Goal: Information Seeking & Learning: Learn about a topic

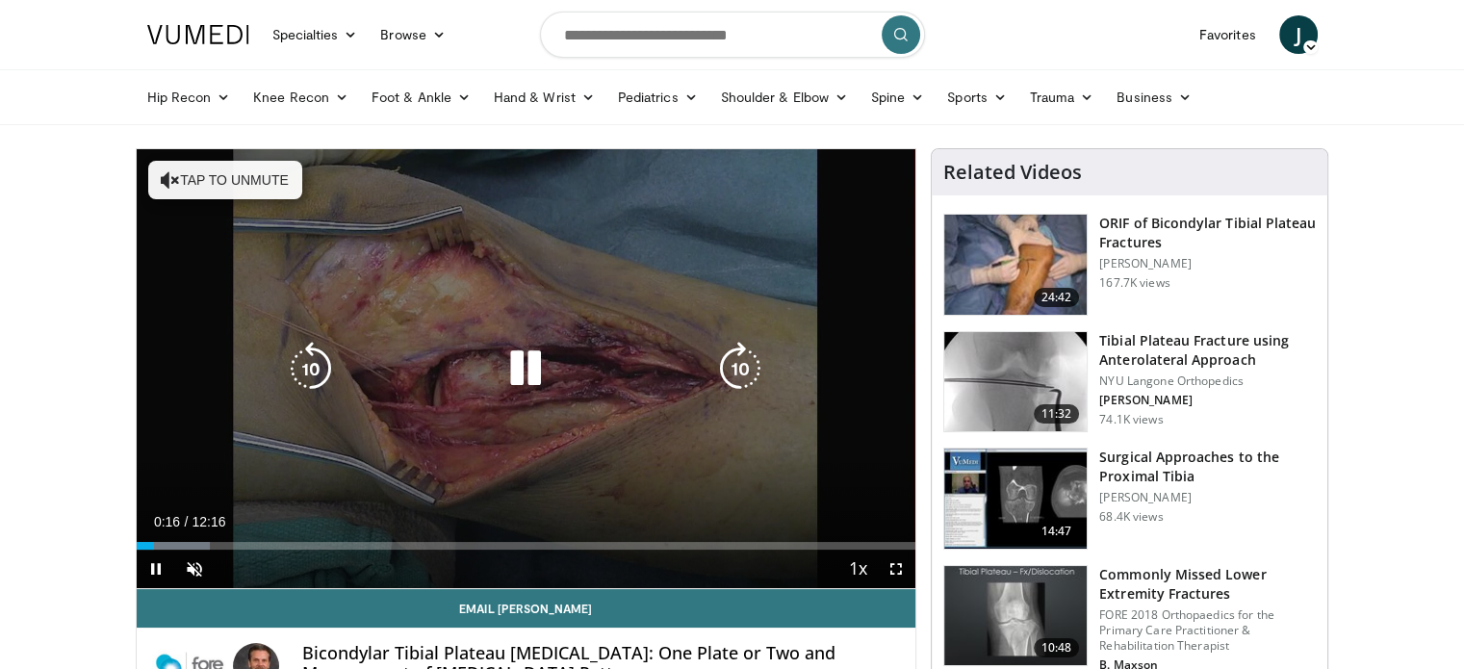
click at [285, 187] on button "Tap to unmute" at bounding box center [225, 180] width 154 height 39
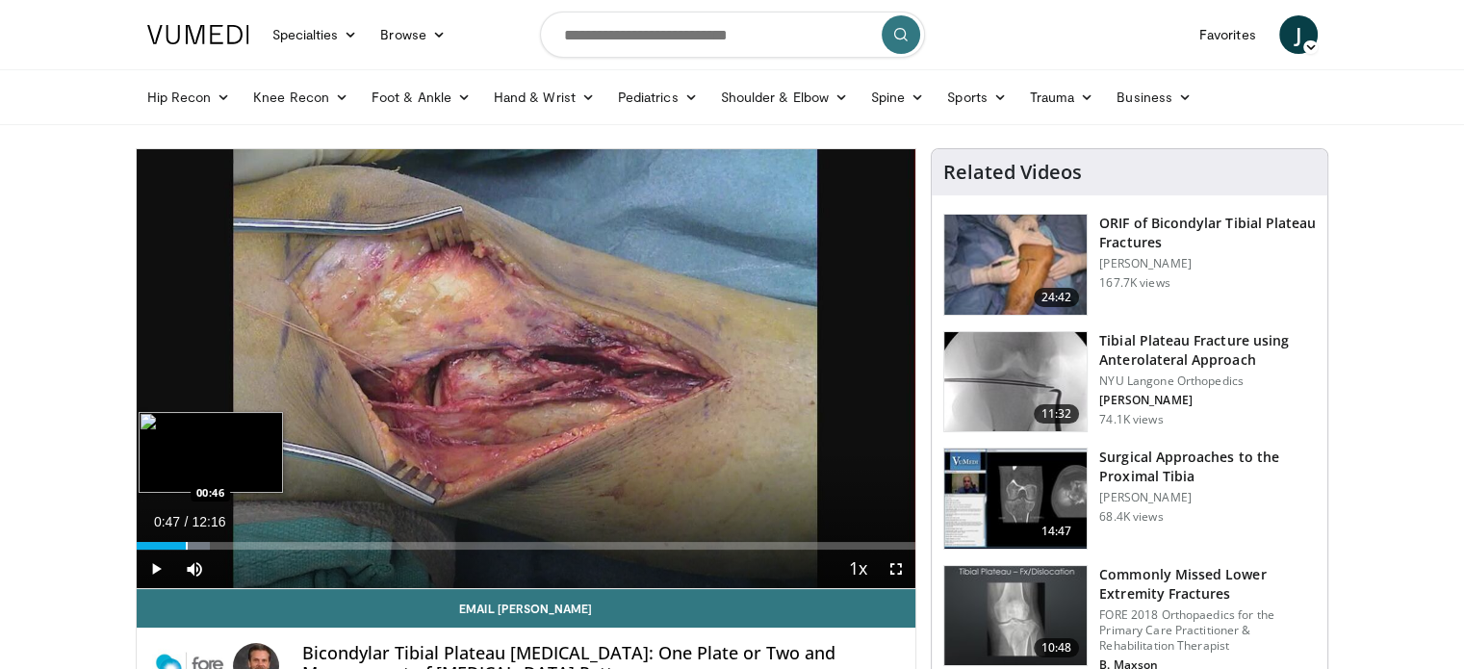
click at [186, 542] on div "Progress Bar" at bounding box center [187, 546] width 2 height 8
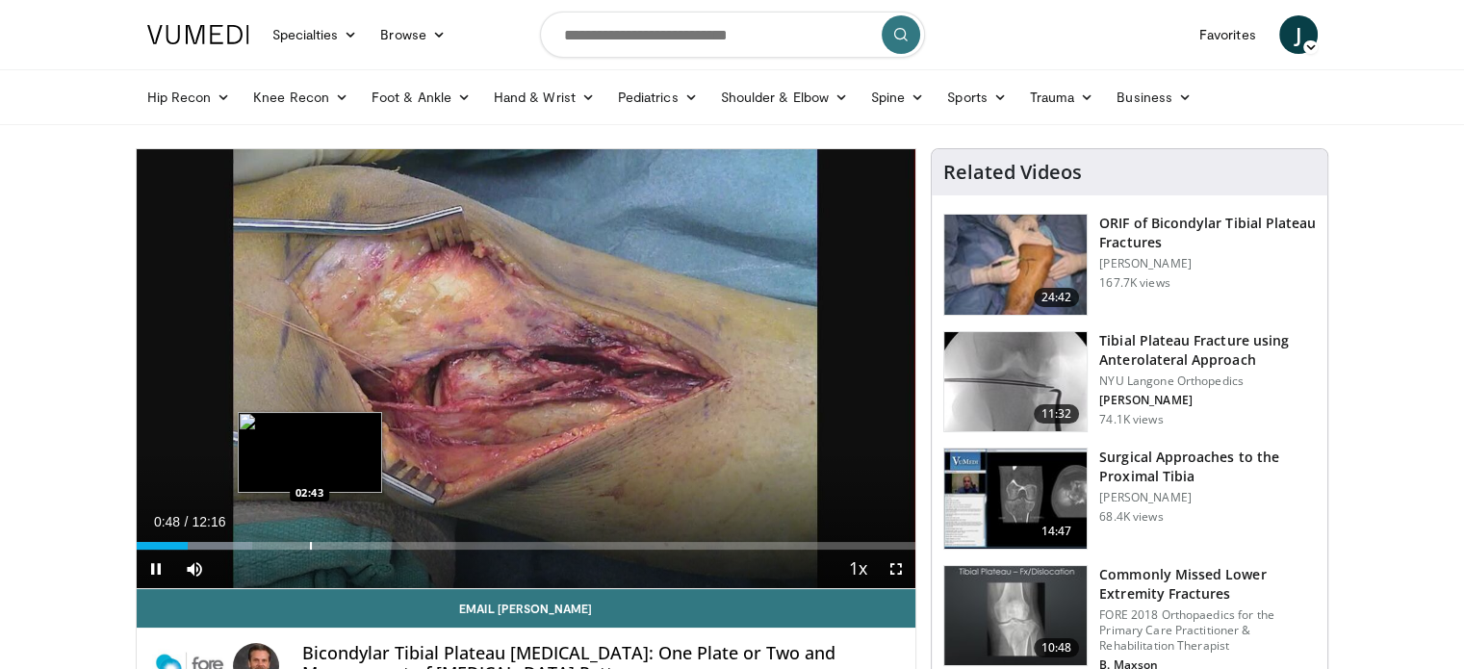
click at [309, 538] on video-js "**********" at bounding box center [527, 369] width 780 height 440
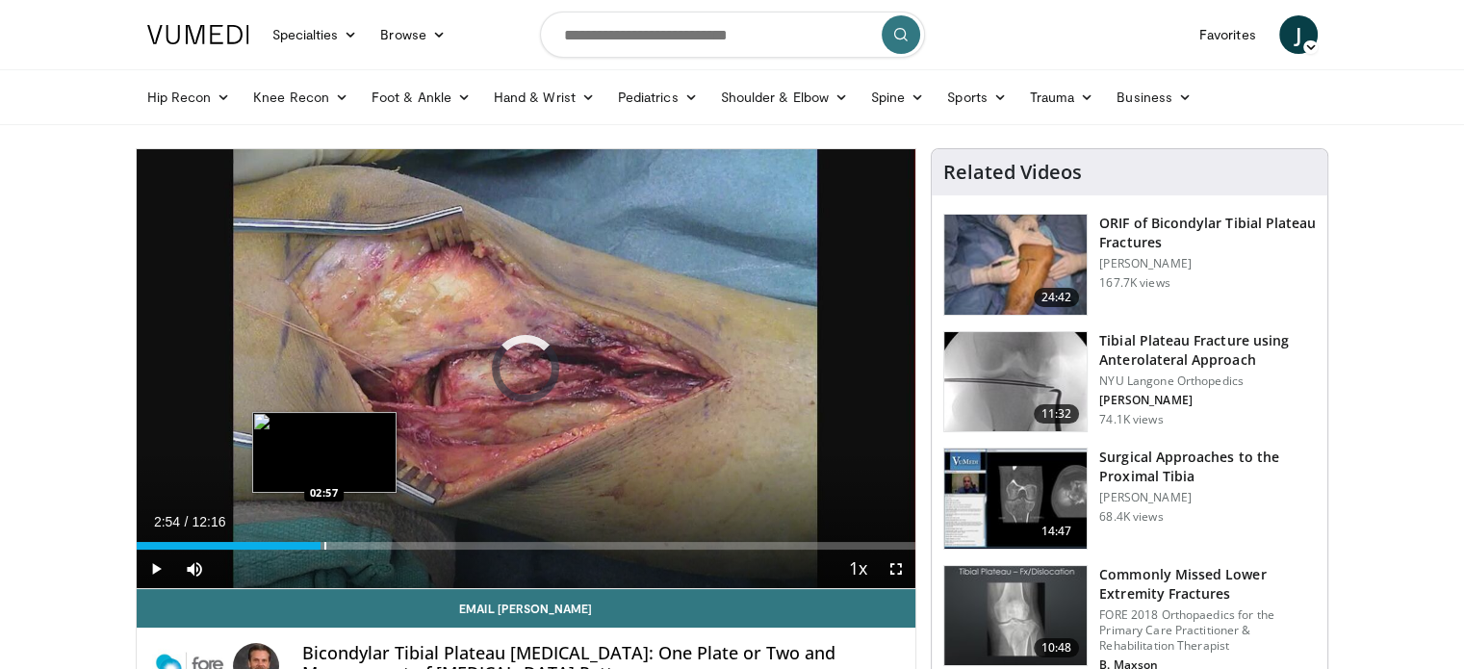
click at [323, 545] on div "Loaded : 0.00% 02:56 02:57" at bounding box center [527, 540] width 780 height 18
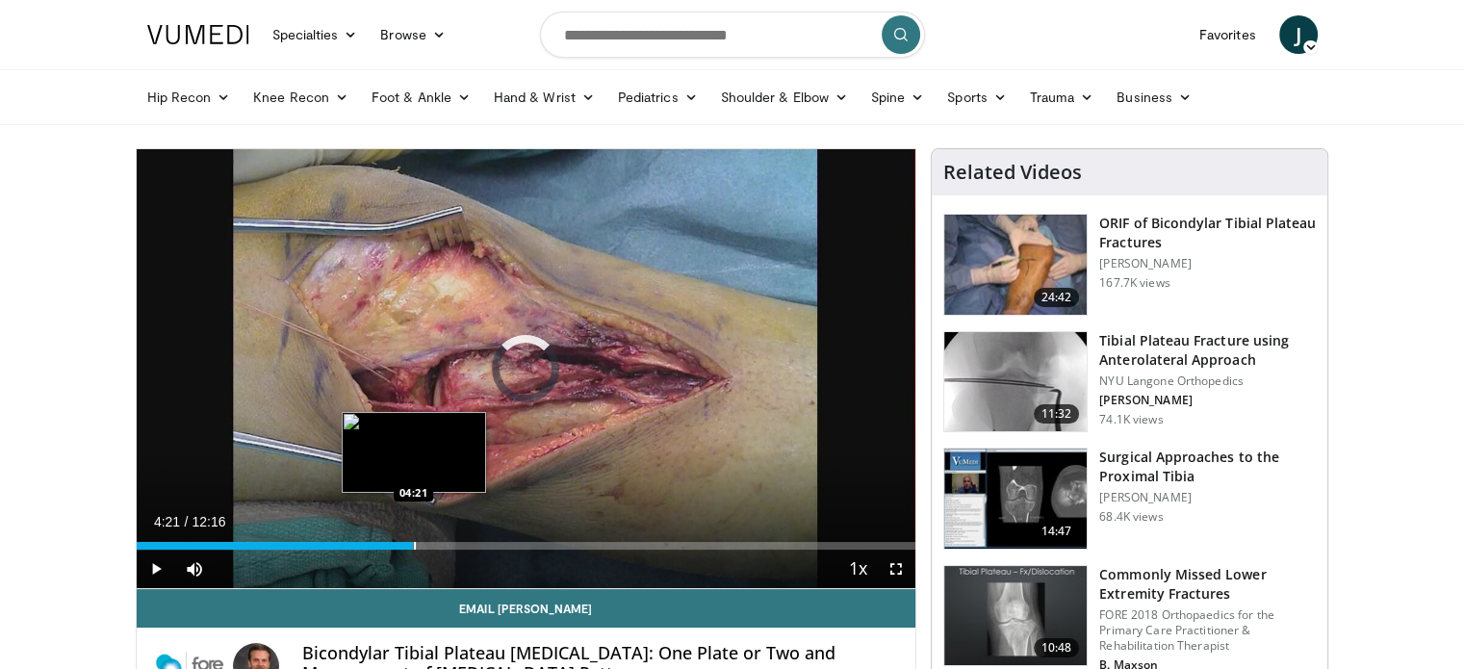
click at [414, 543] on div "Progress Bar" at bounding box center [415, 546] width 2 height 8
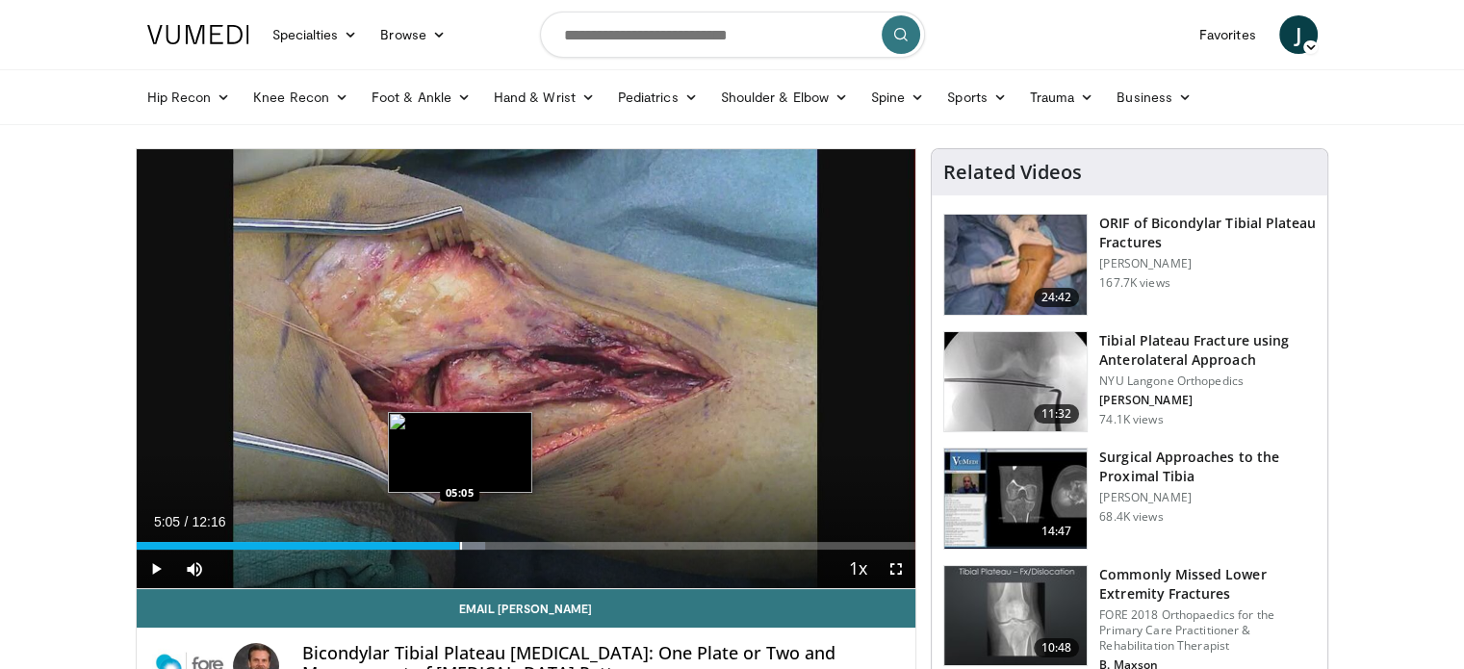
click at [460, 542] on div "Progress Bar" at bounding box center [461, 546] width 2 height 8
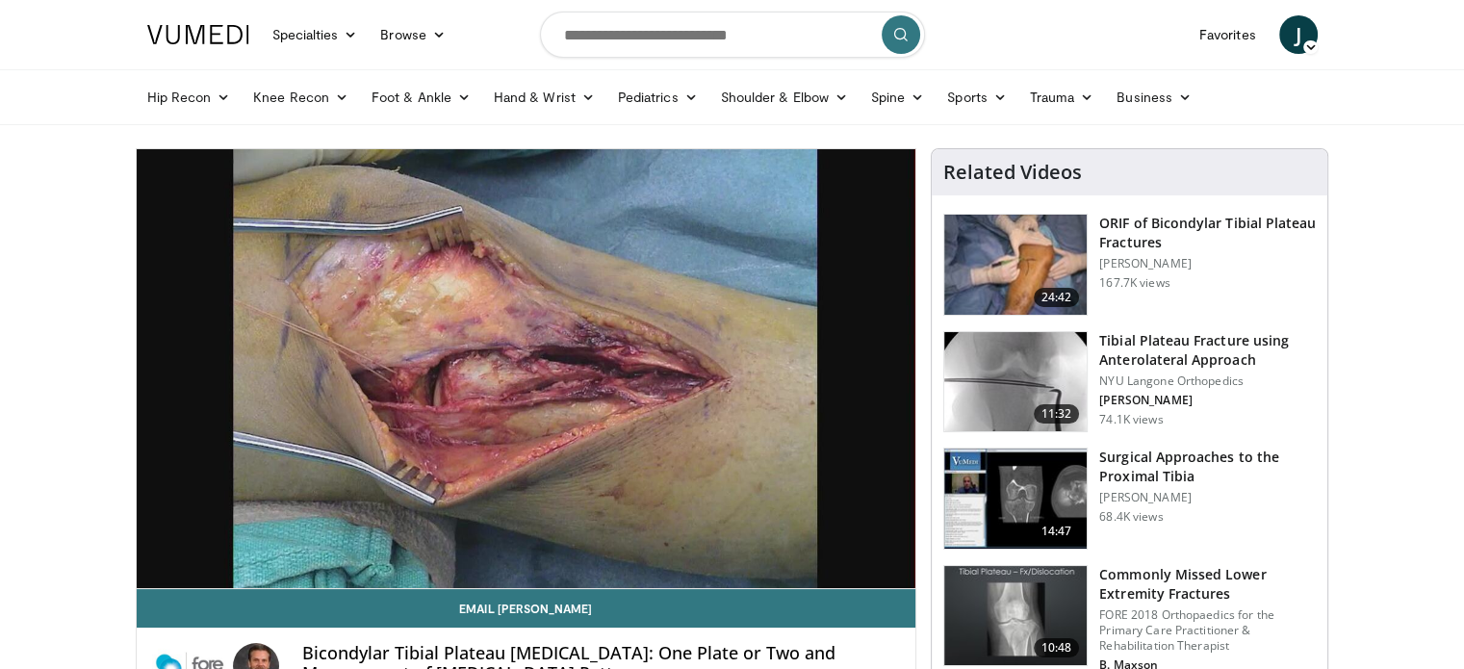
click at [519, 475] on div "10 seconds Tap to unmute" at bounding box center [527, 368] width 780 height 439
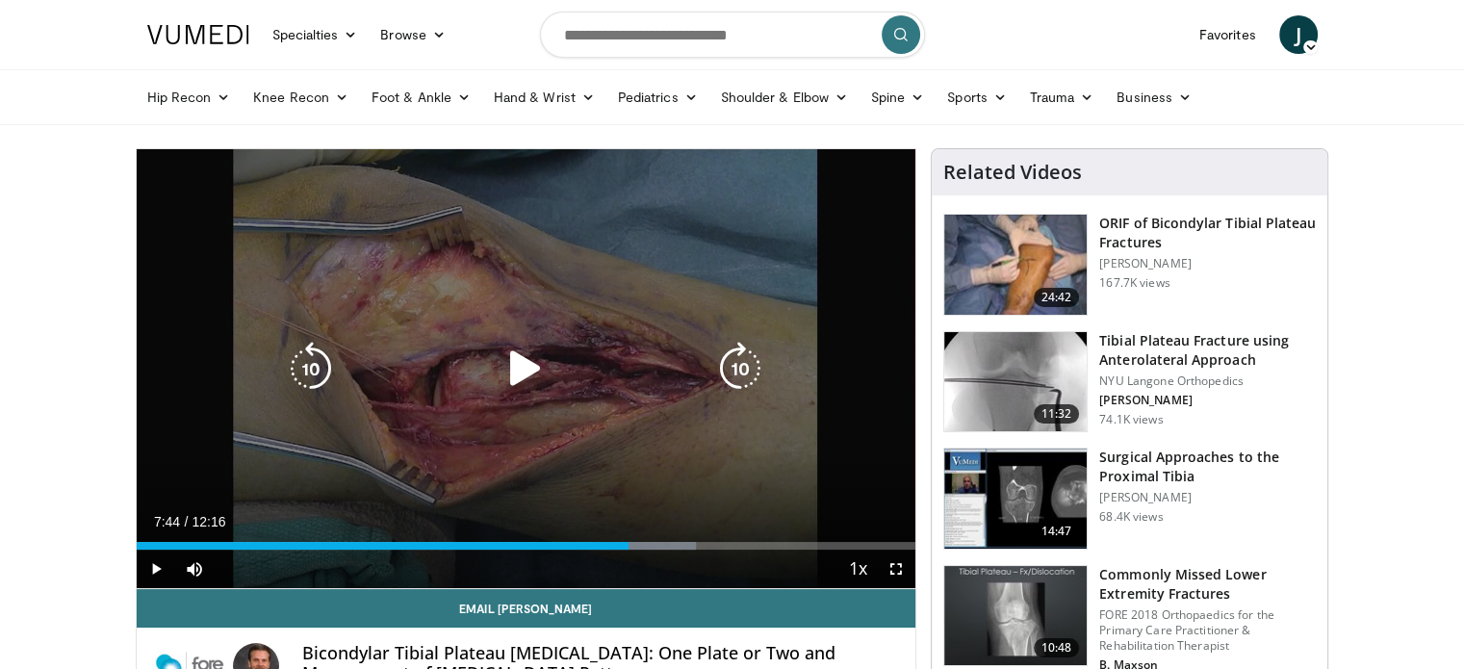
click at [698, 245] on div "40 seconds Tap to unmute" at bounding box center [527, 368] width 780 height 439
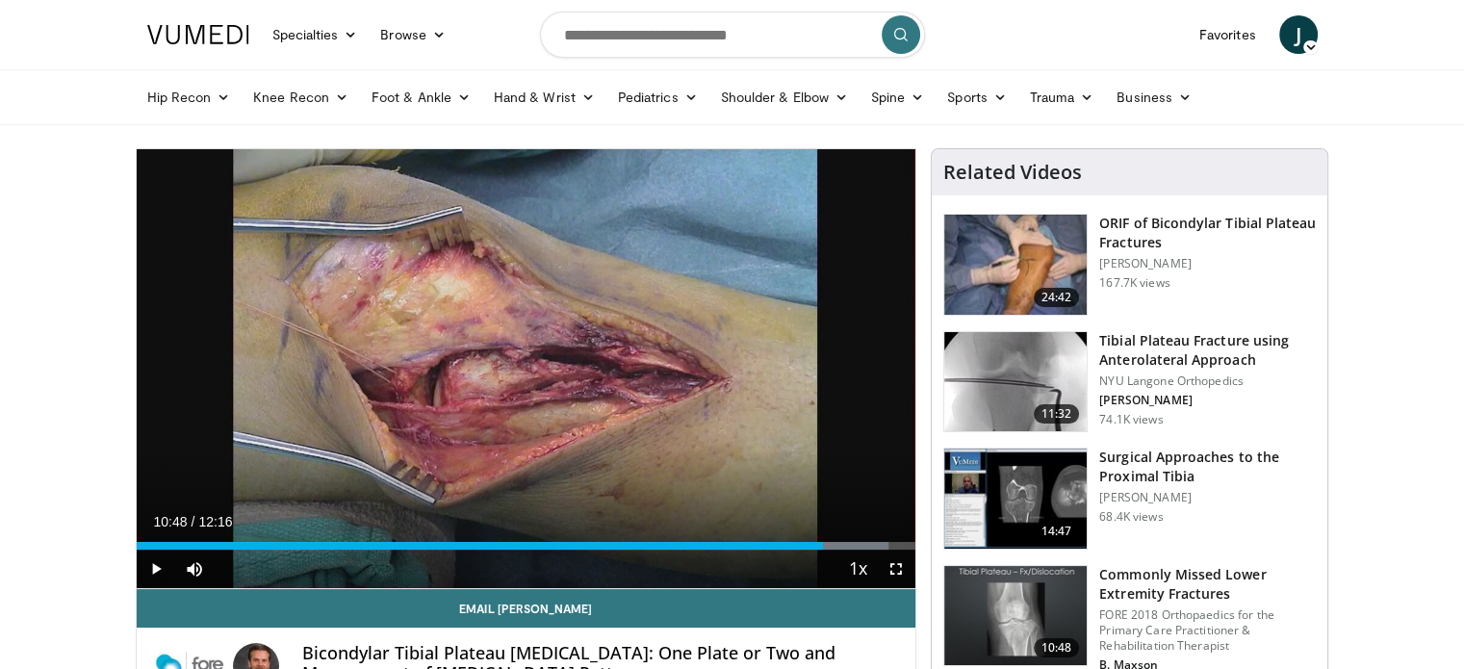
click at [503, 313] on div "10 seconds Tap to unmute" at bounding box center [527, 368] width 780 height 439
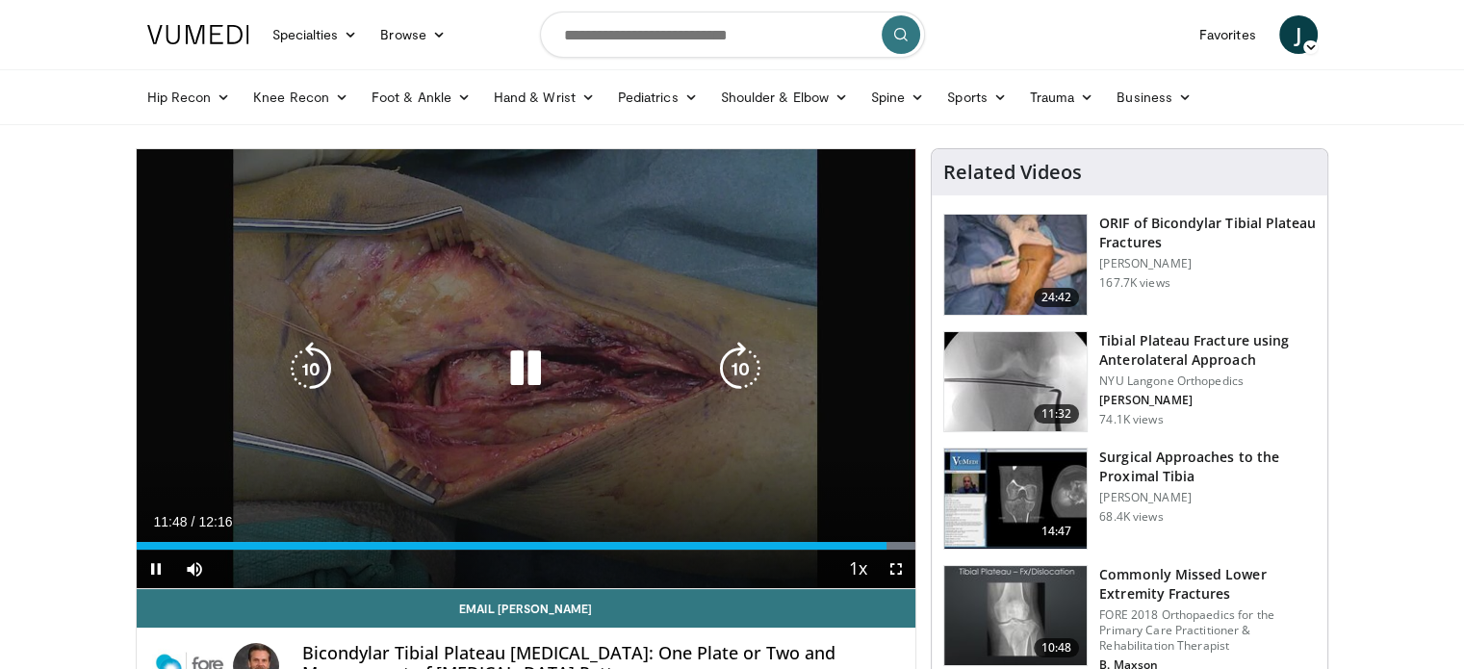
click at [449, 268] on div "10 seconds Tap to unmute" at bounding box center [527, 368] width 780 height 439
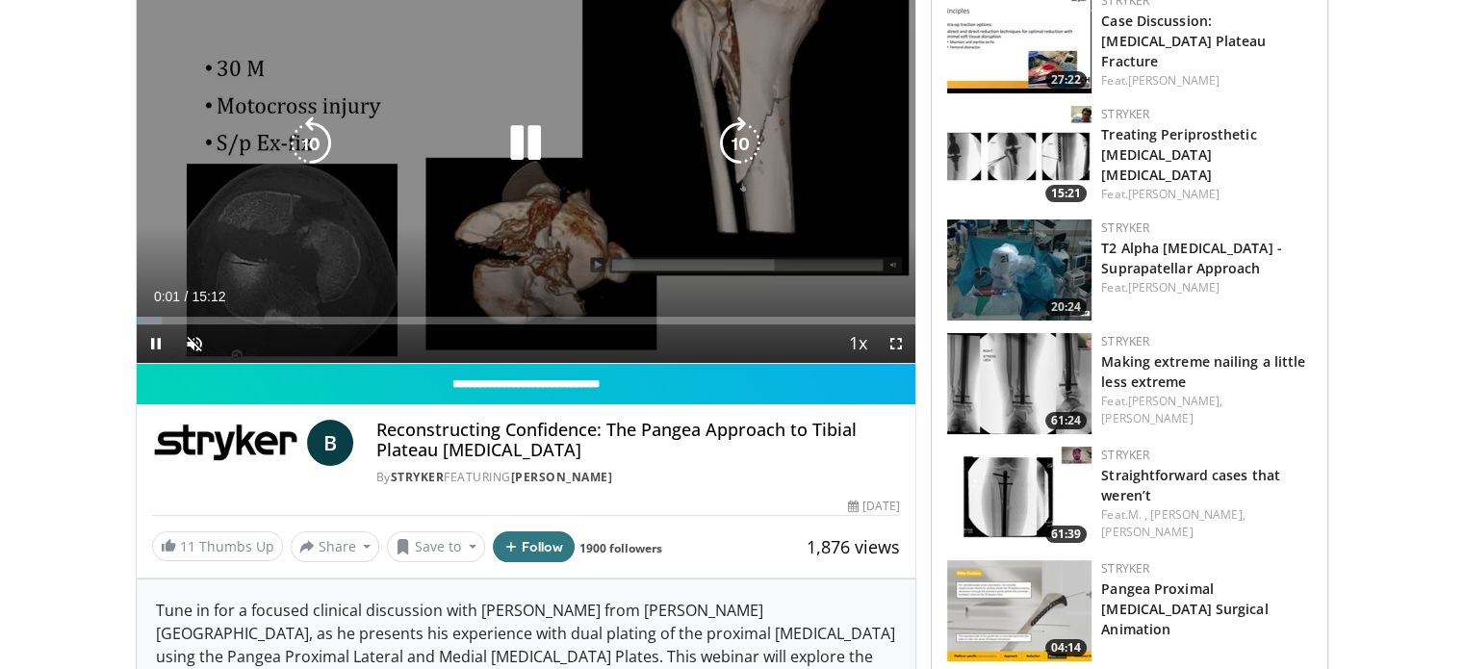
scroll to position [226, 0]
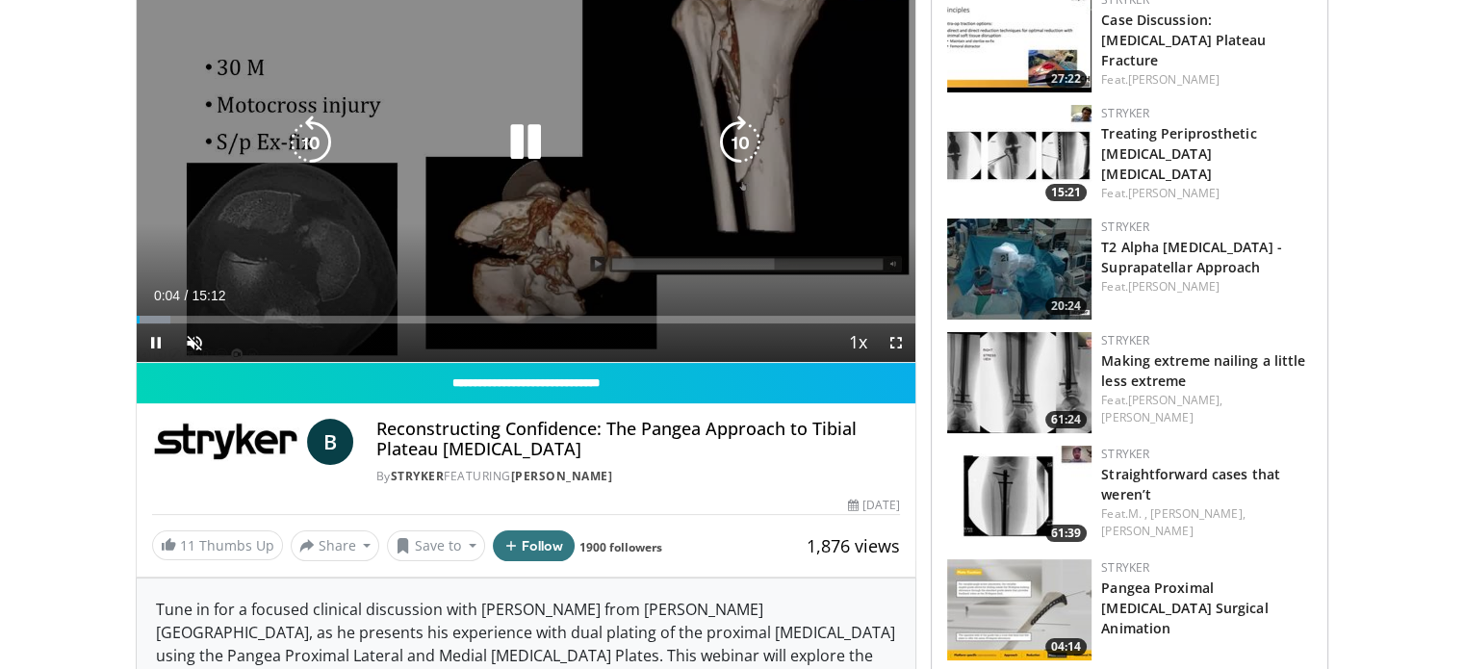
click at [522, 207] on div "10 seconds Tap to unmute" at bounding box center [527, 142] width 780 height 439
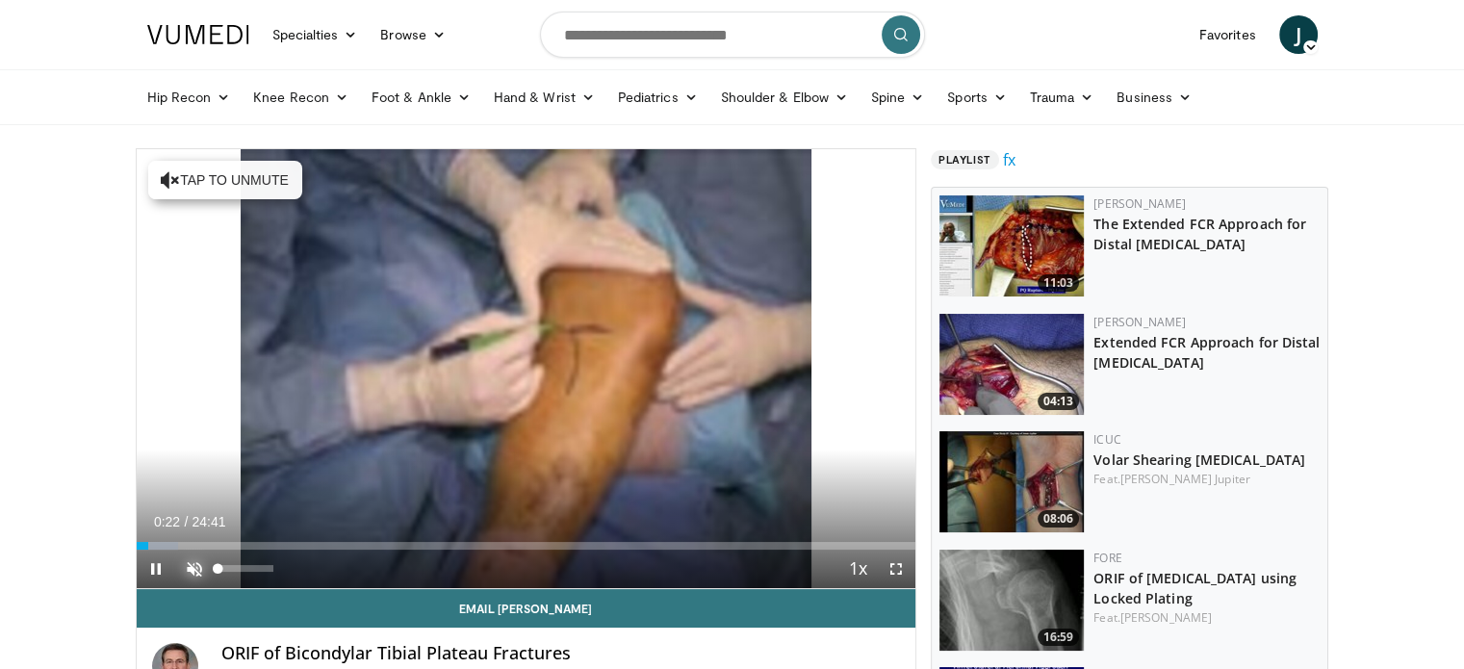
click at [189, 570] on span "Video Player" at bounding box center [194, 569] width 39 height 39
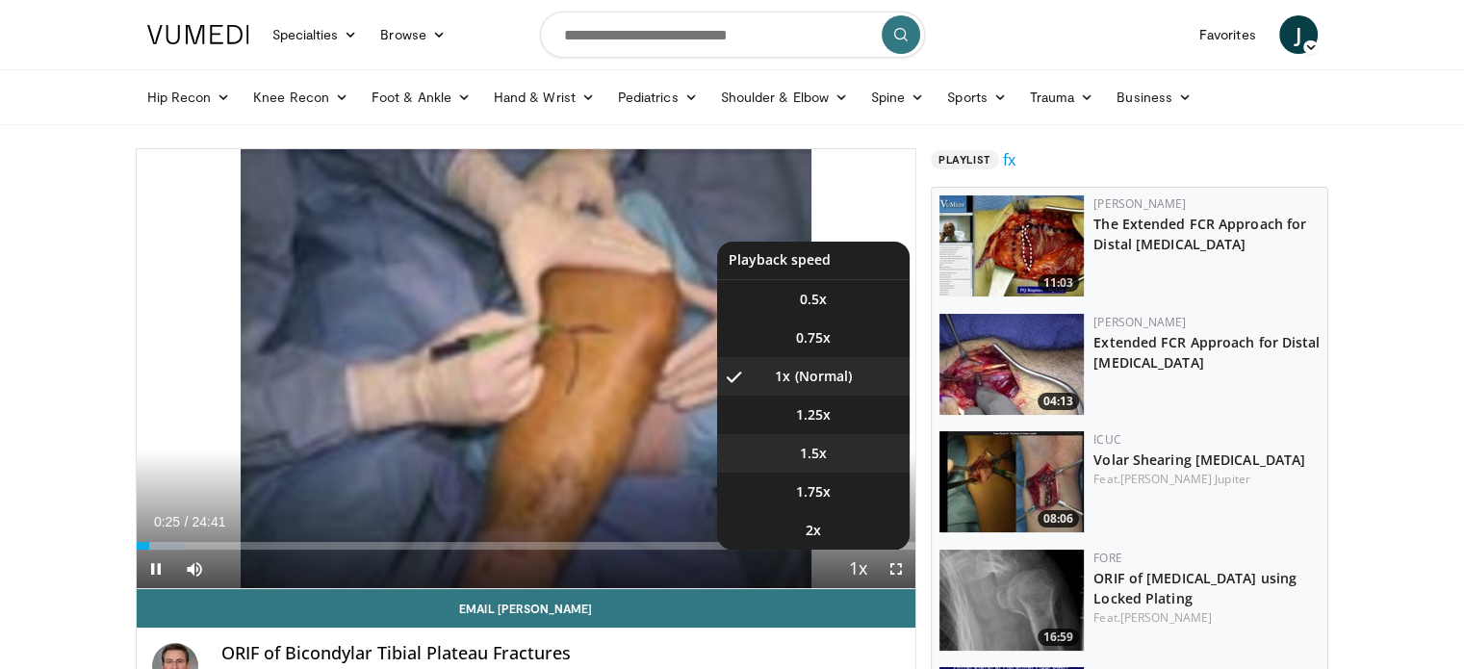
click at [816, 454] on span "1.5x" at bounding box center [813, 453] width 27 height 19
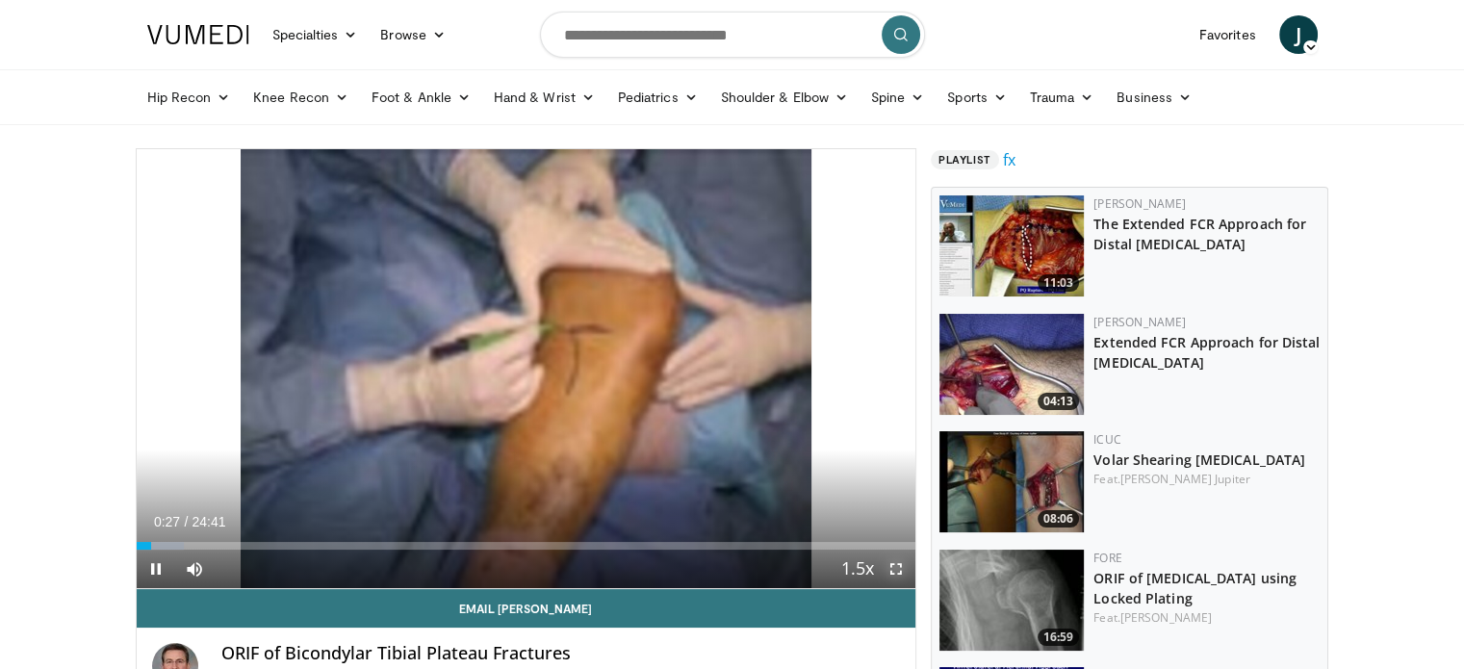
click at [889, 569] on span "Video Player" at bounding box center [896, 569] width 39 height 39
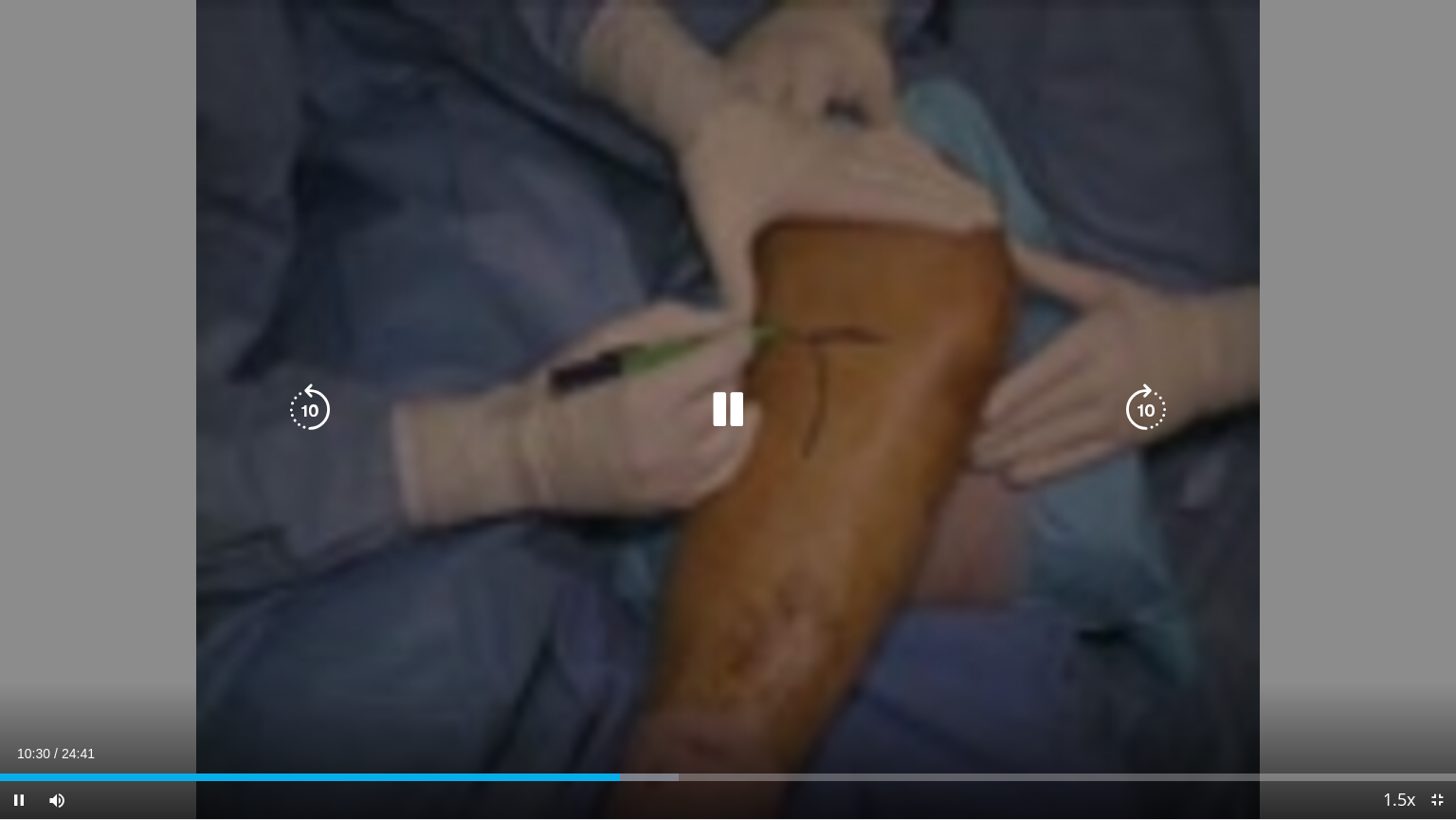
click at [731, 395] on icon "Video Player" at bounding box center [728, 410] width 53 height 53
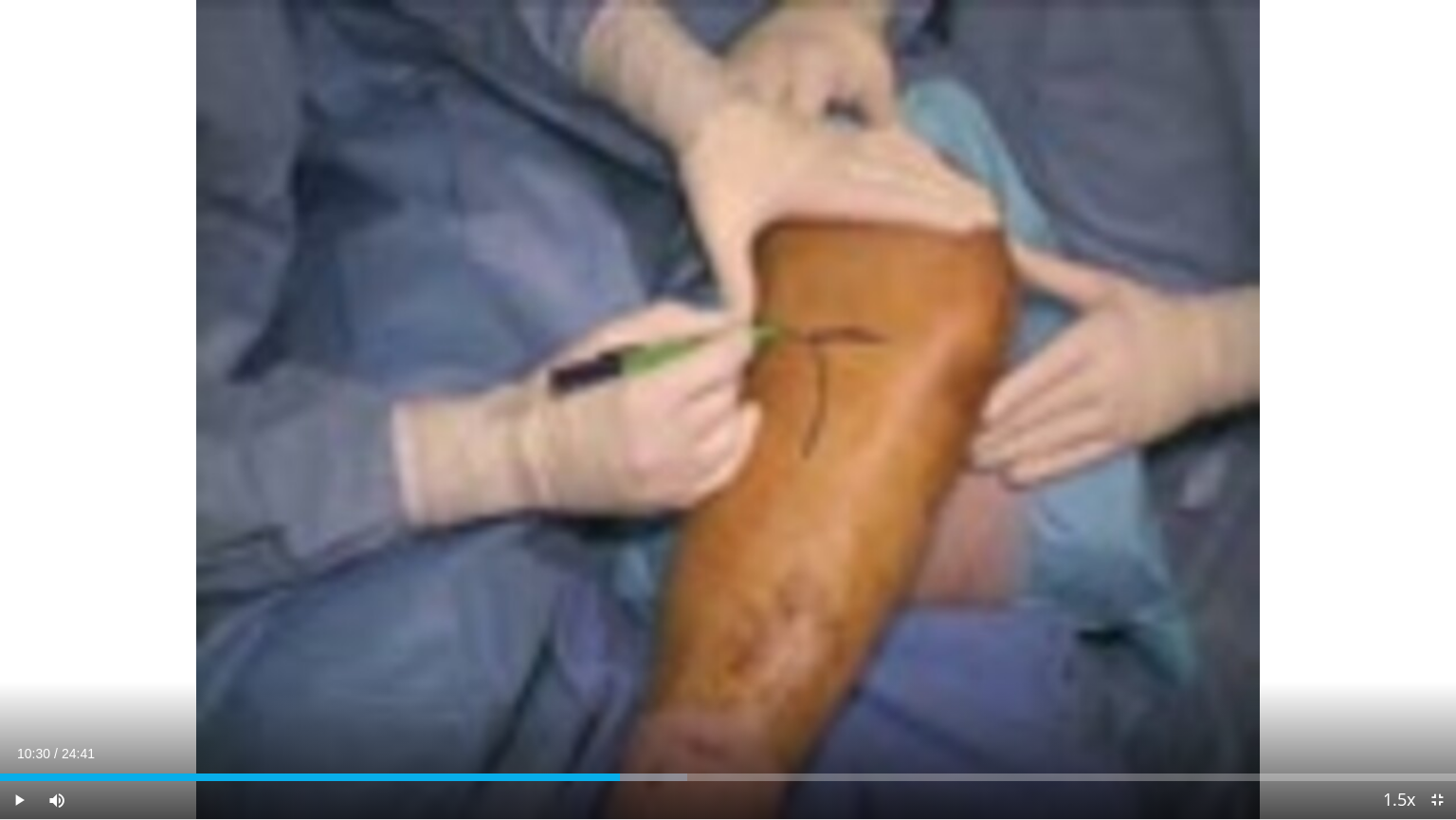
click at [731, 395] on div "10 seconds Tap to unmute" at bounding box center [728, 409] width 1456 height 819
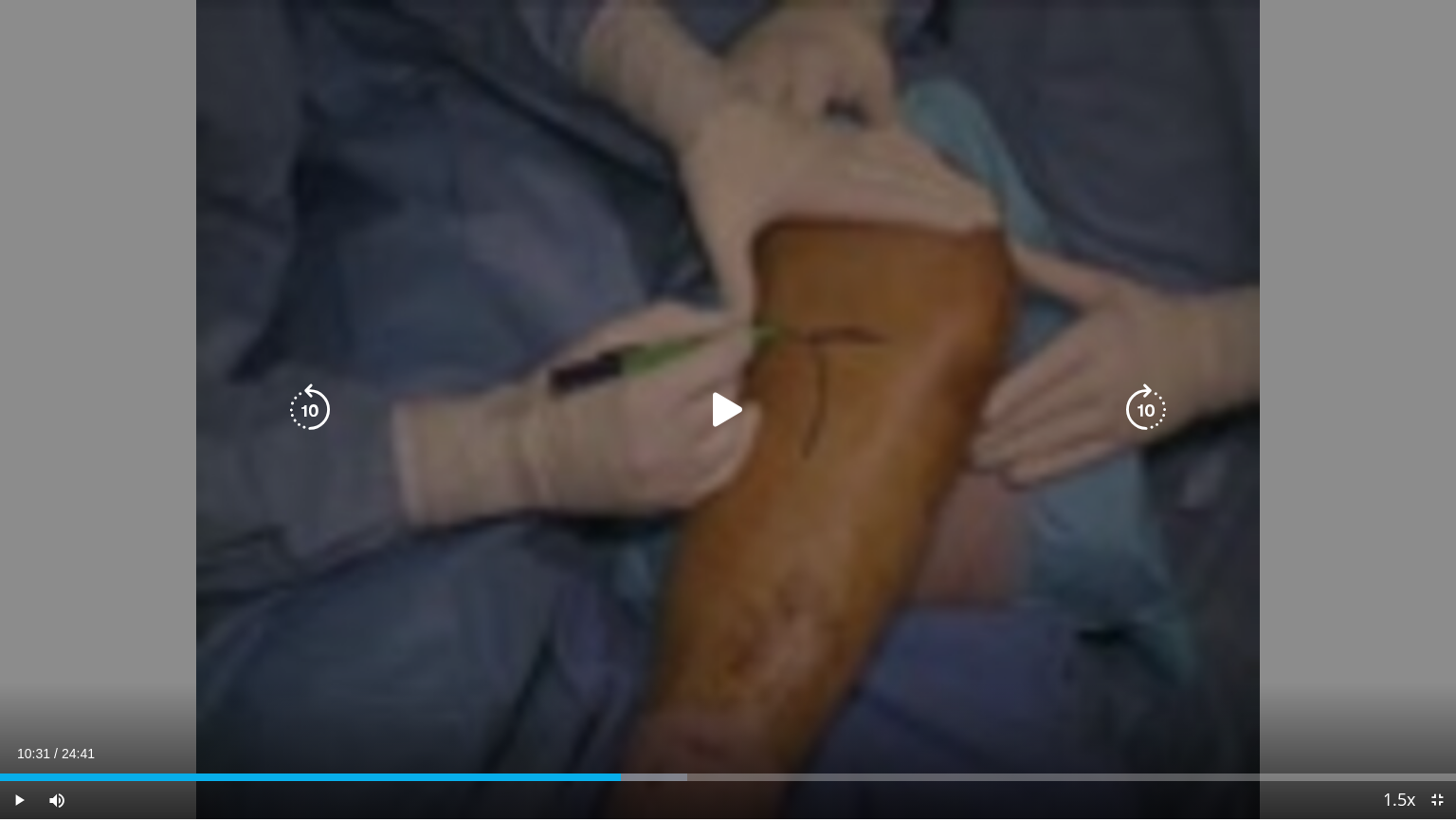
click at [933, 406] on div "Video Player" at bounding box center [728, 410] width 874 height 38
click at [723, 412] on icon "Video Player" at bounding box center [728, 410] width 53 height 53
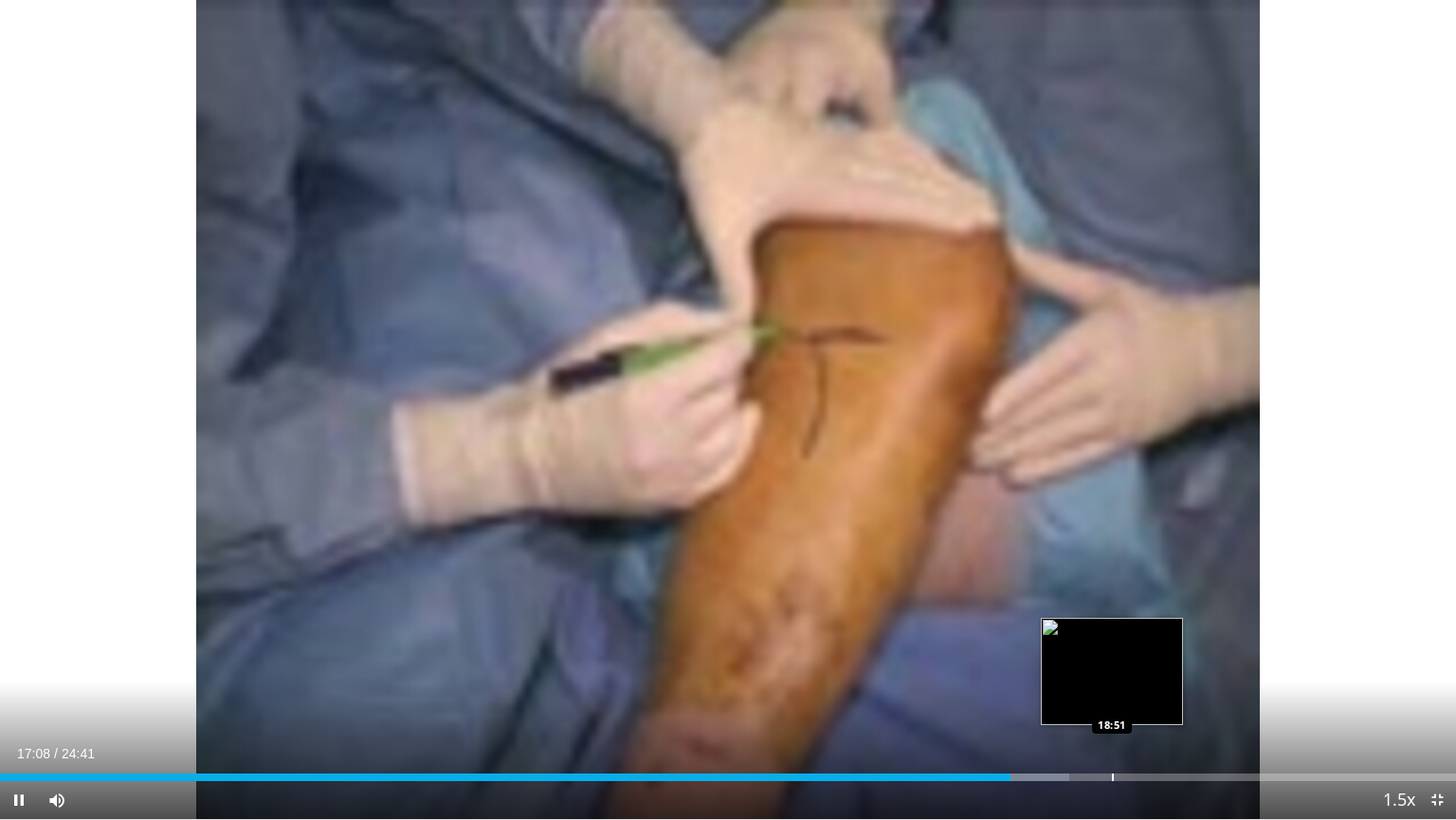
click at [1112, 658] on div "Progress Bar" at bounding box center [1113, 777] width 2 height 8
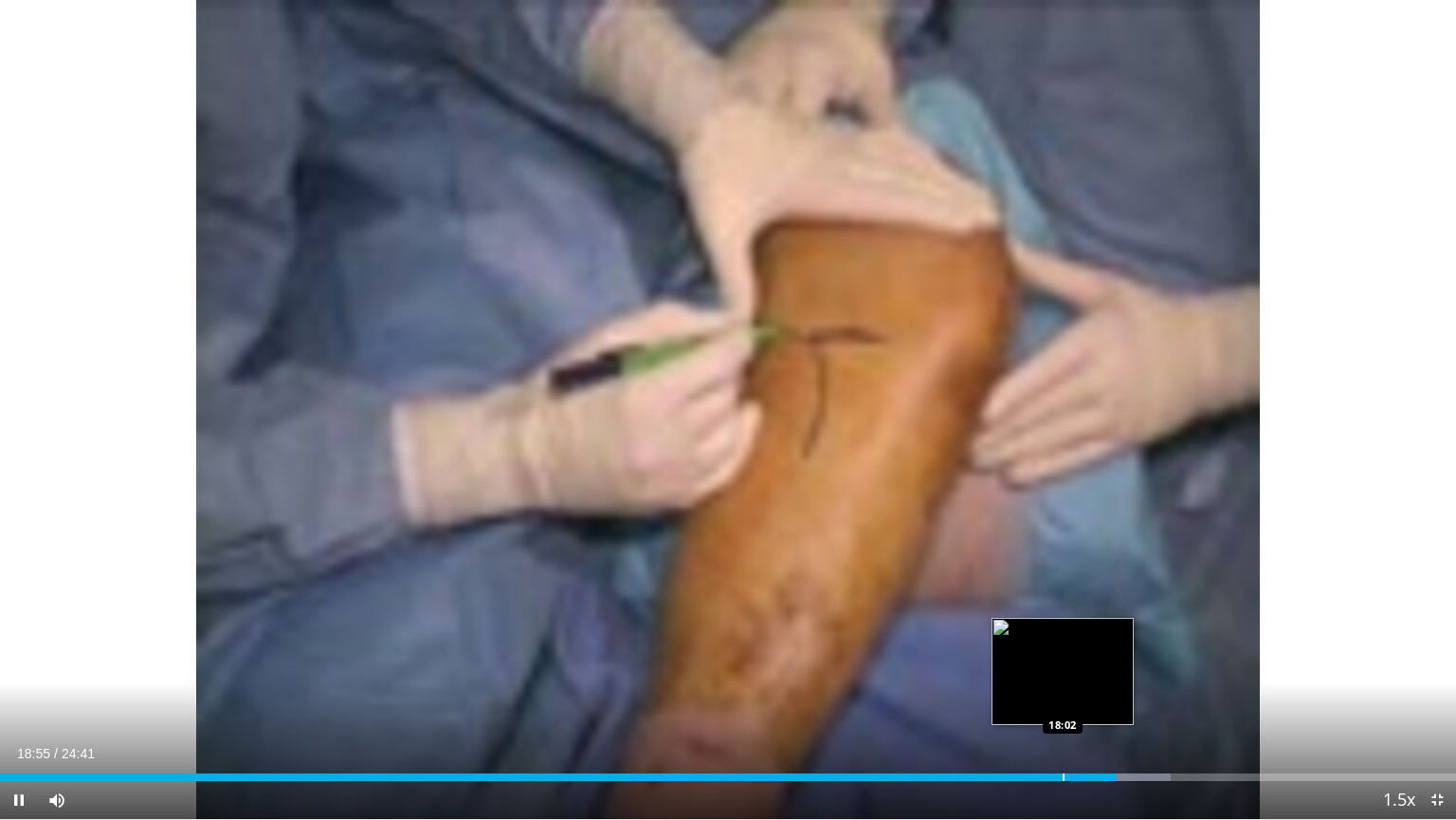
click at [1062, 658] on div "18:55" at bounding box center [558, 777] width 1116 height 8
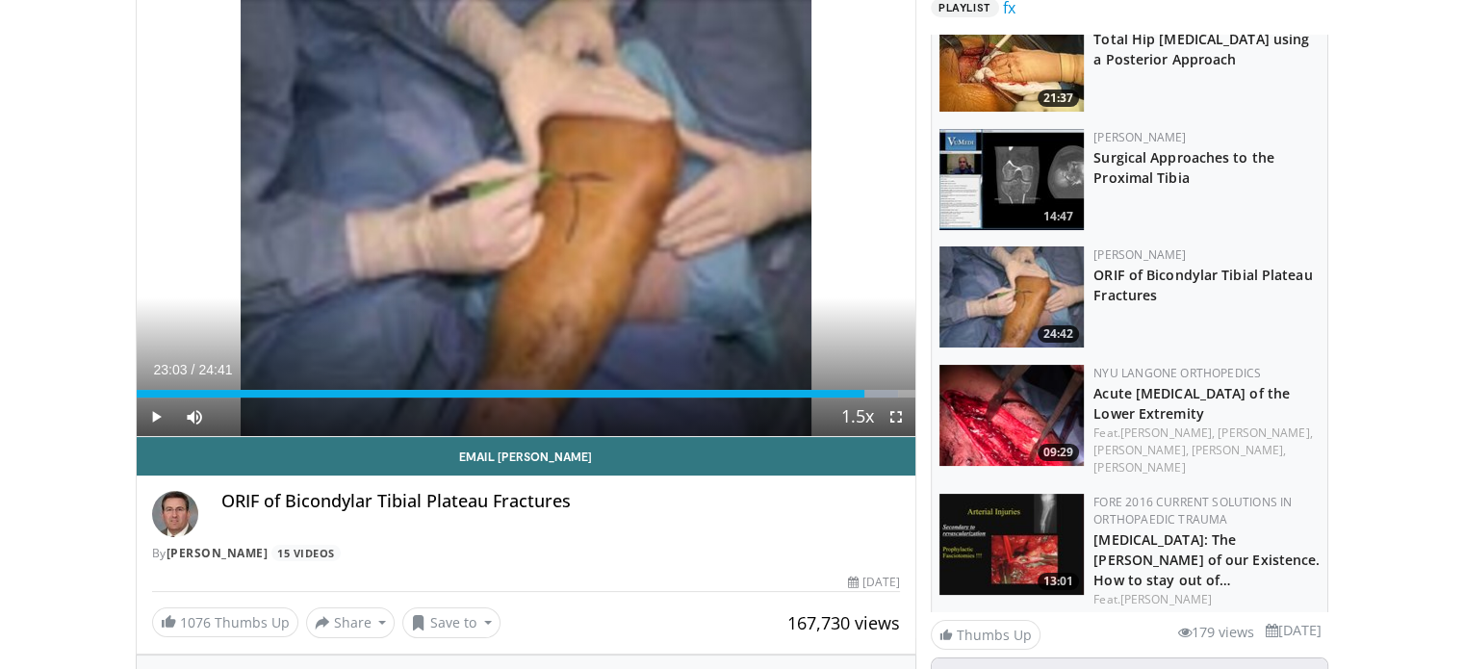
scroll to position [1212, 0]
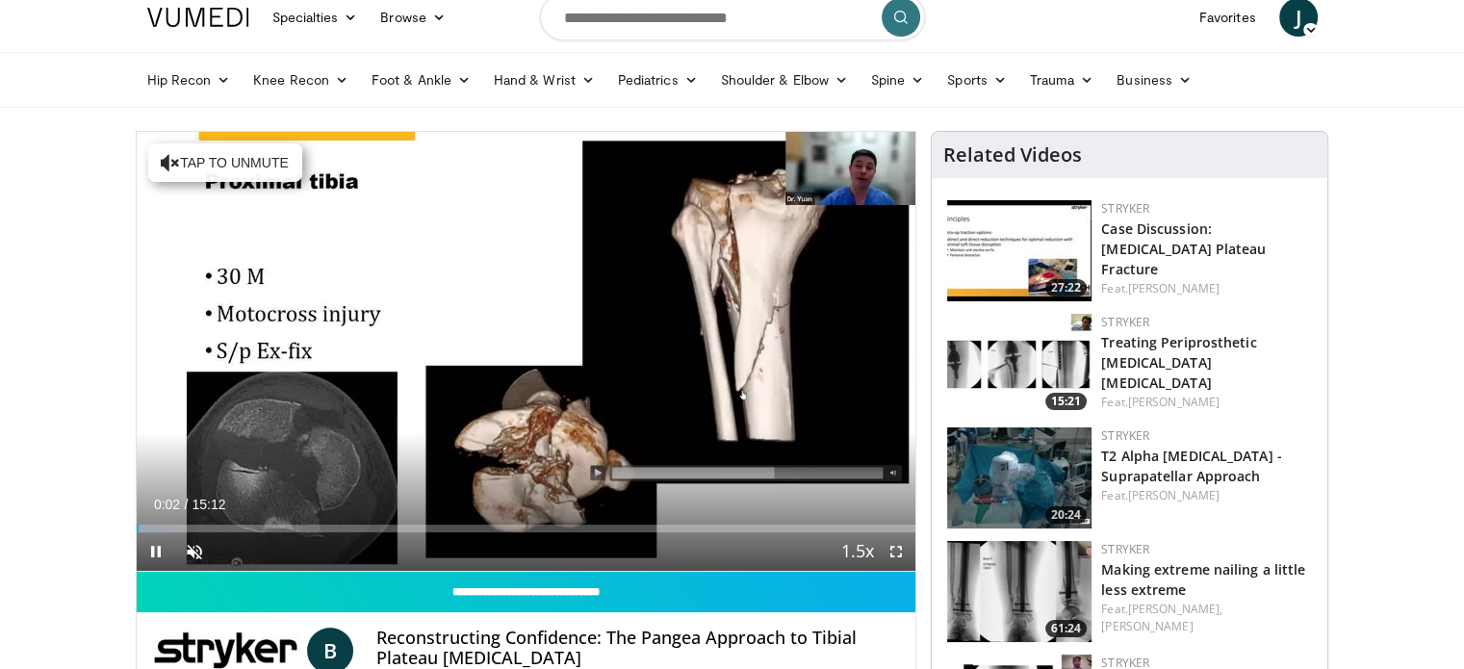
scroll to position [18, 0]
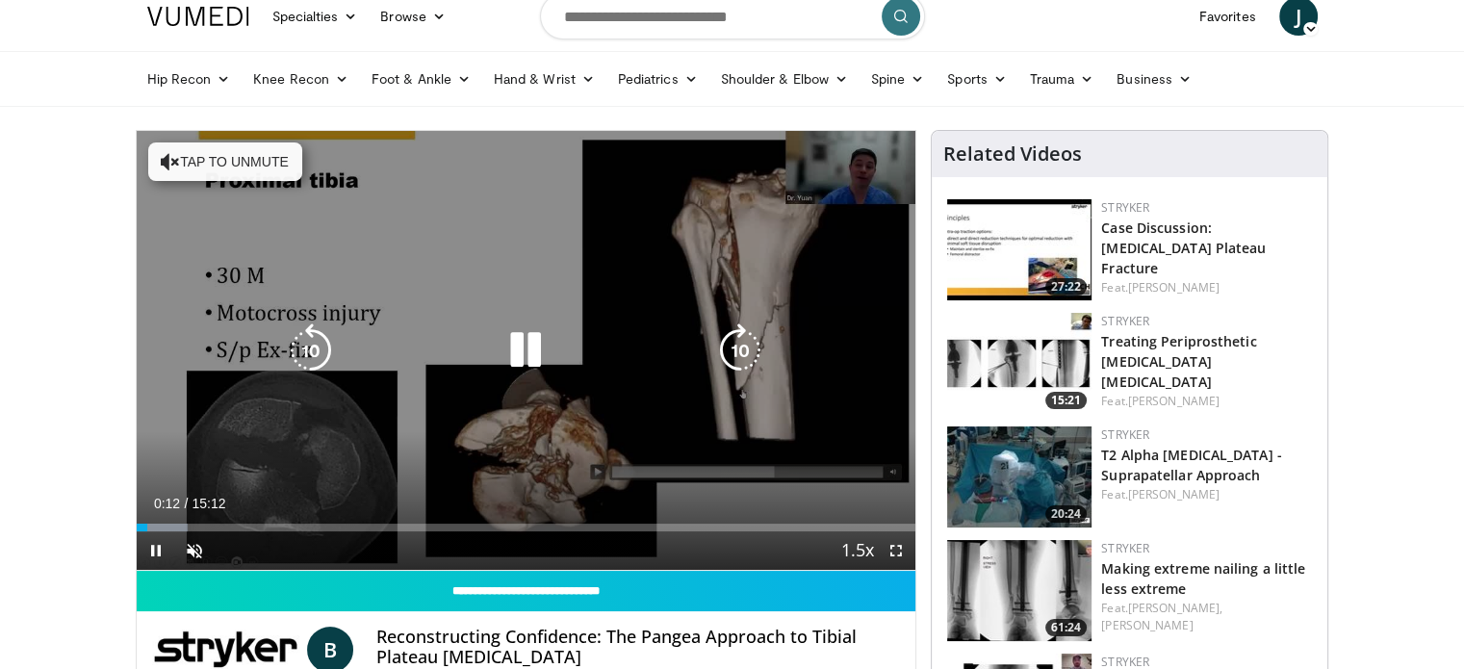
click at [448, 450] on div "10 seconds Tap to unmute" at bounding box center [527, 350] width 780 height 439
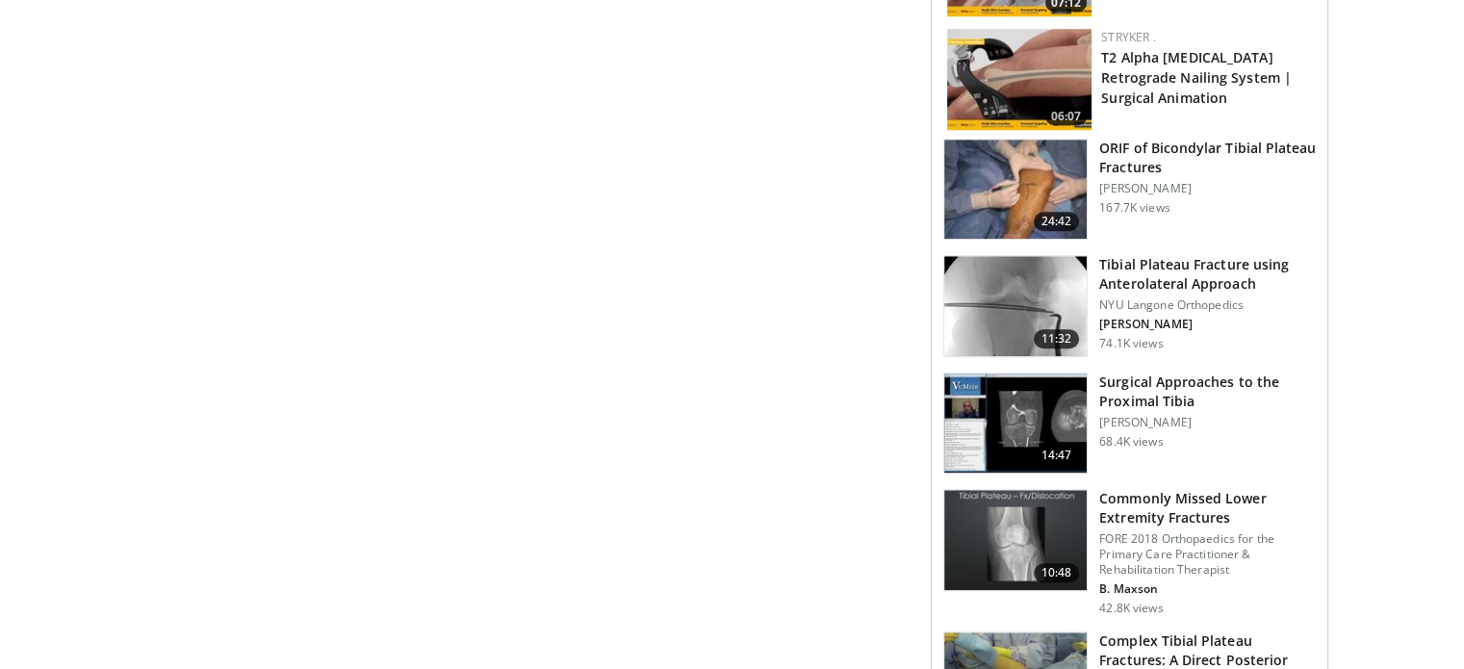
scroll to position [1641, 0]
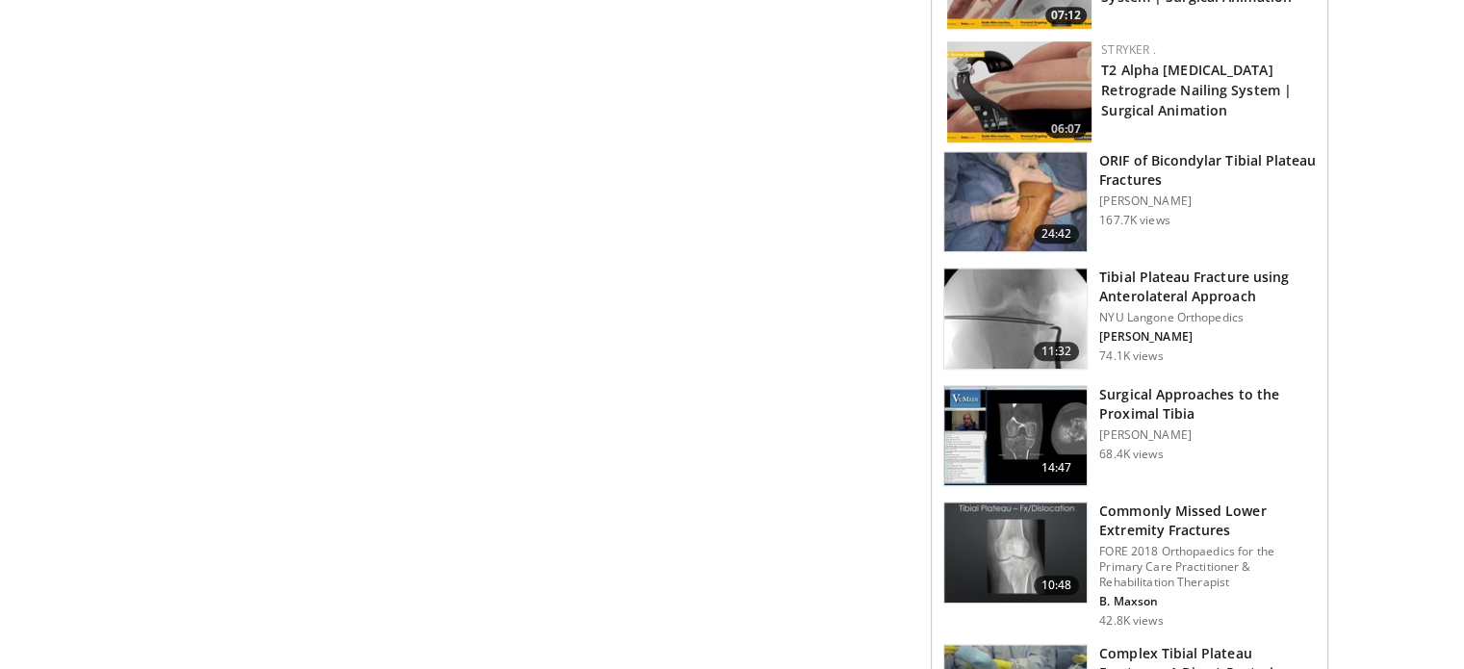
click at [997, 181] on img at bounding box center [1015, 202] width 142 height 100
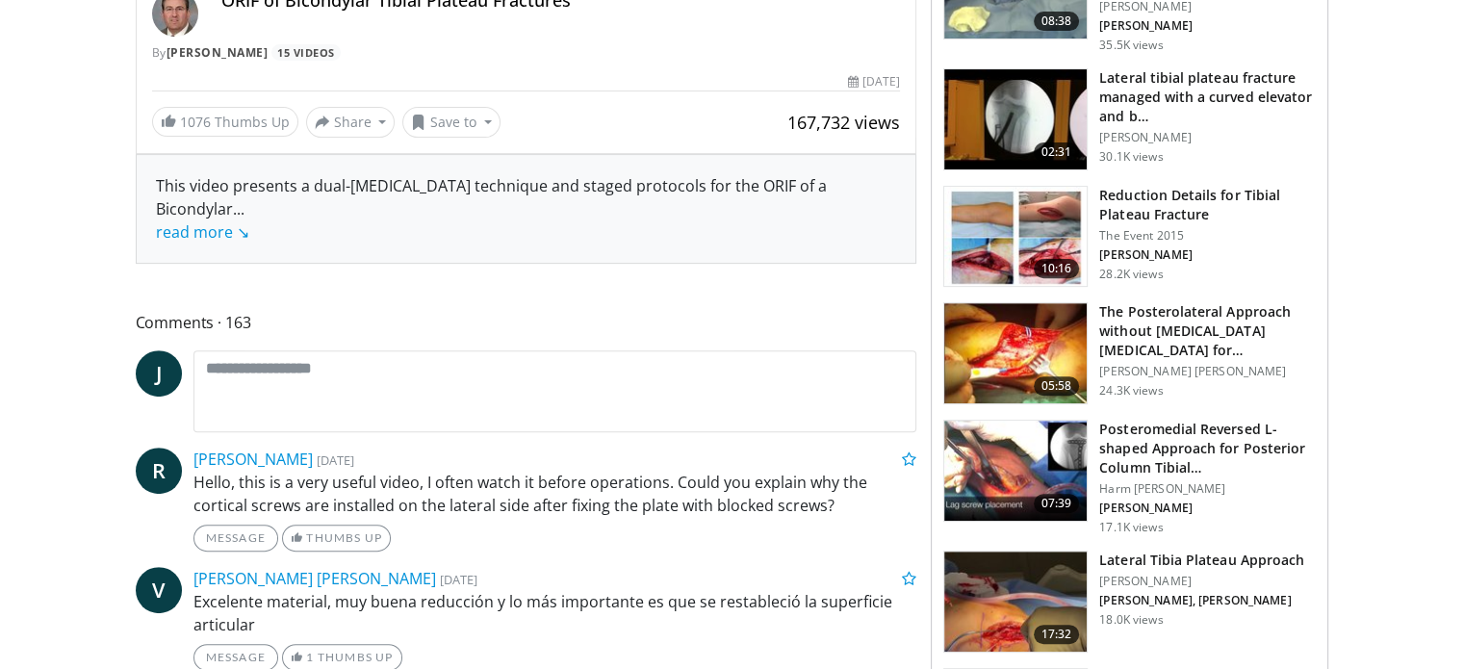
scroll to position [654, 0]
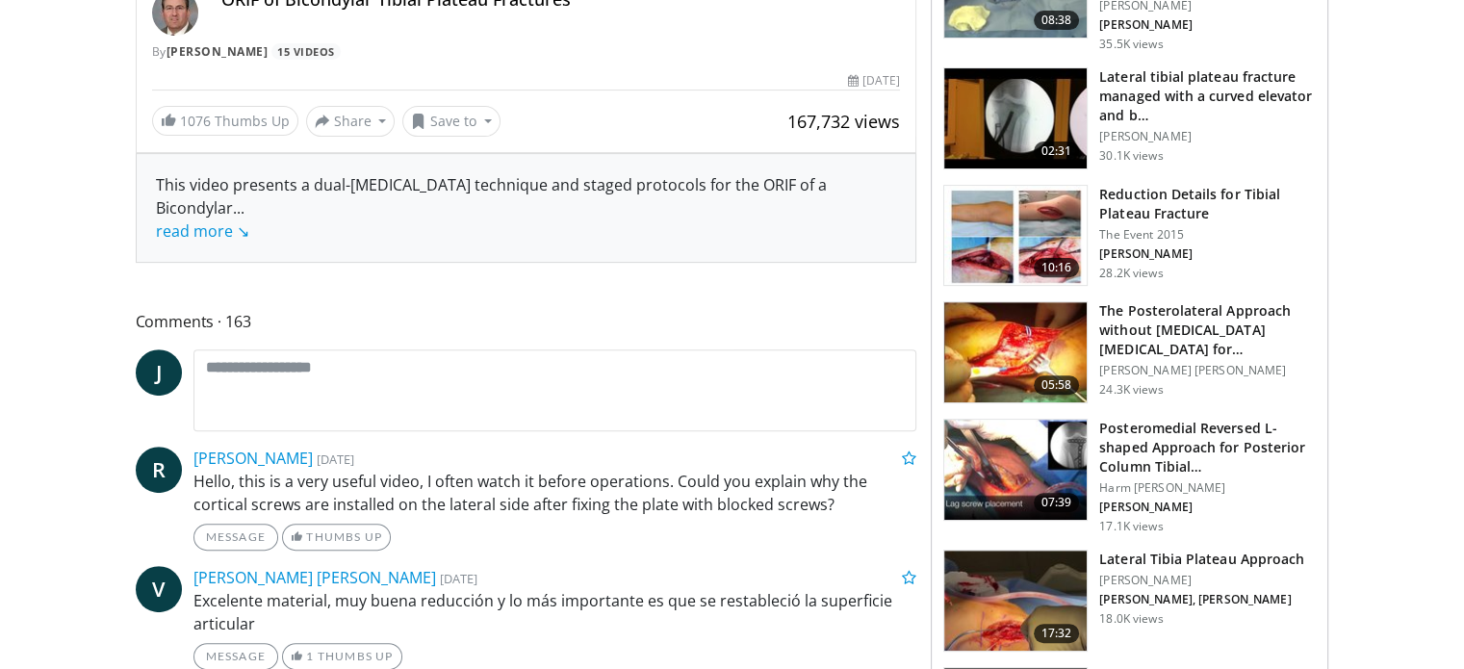
click at [1001, 226] on img at bounding box center [1015, 236] width 142 height 100
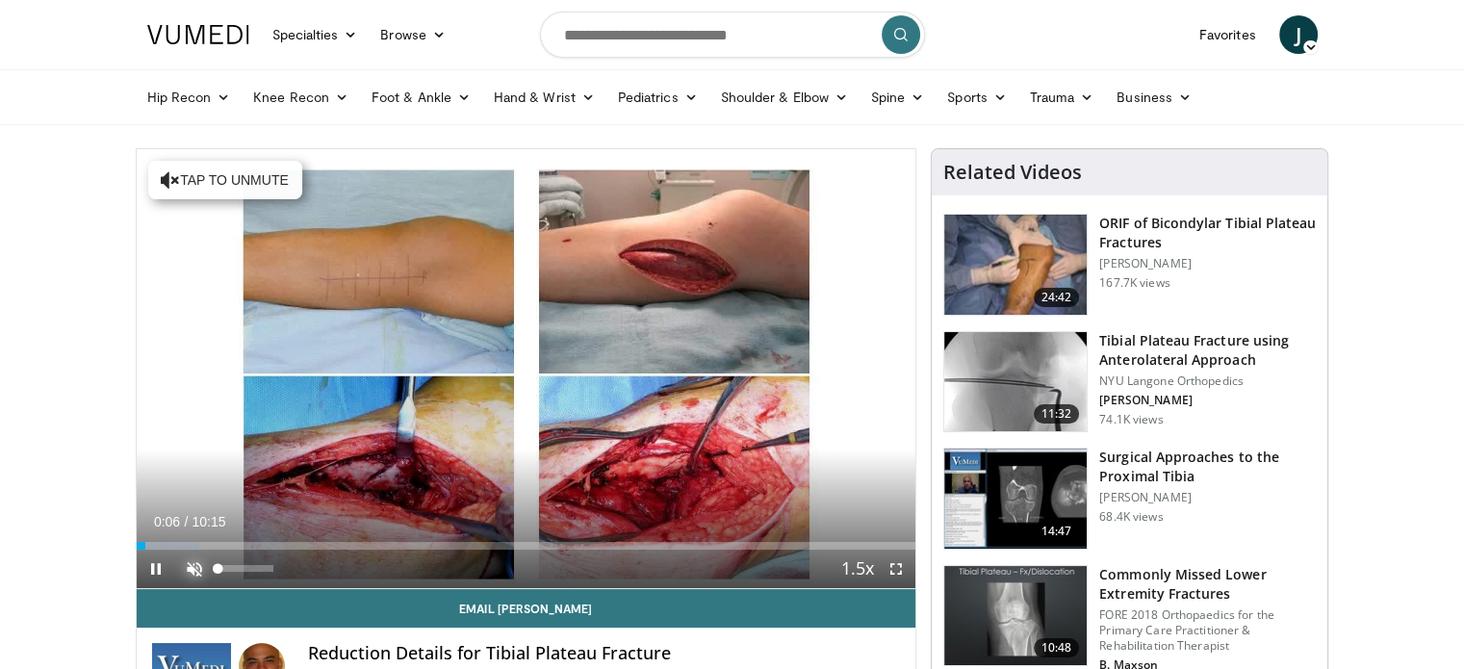
click at [195, 572] on span "Video Player" at bounding box center [194, 569] width 39 height 39
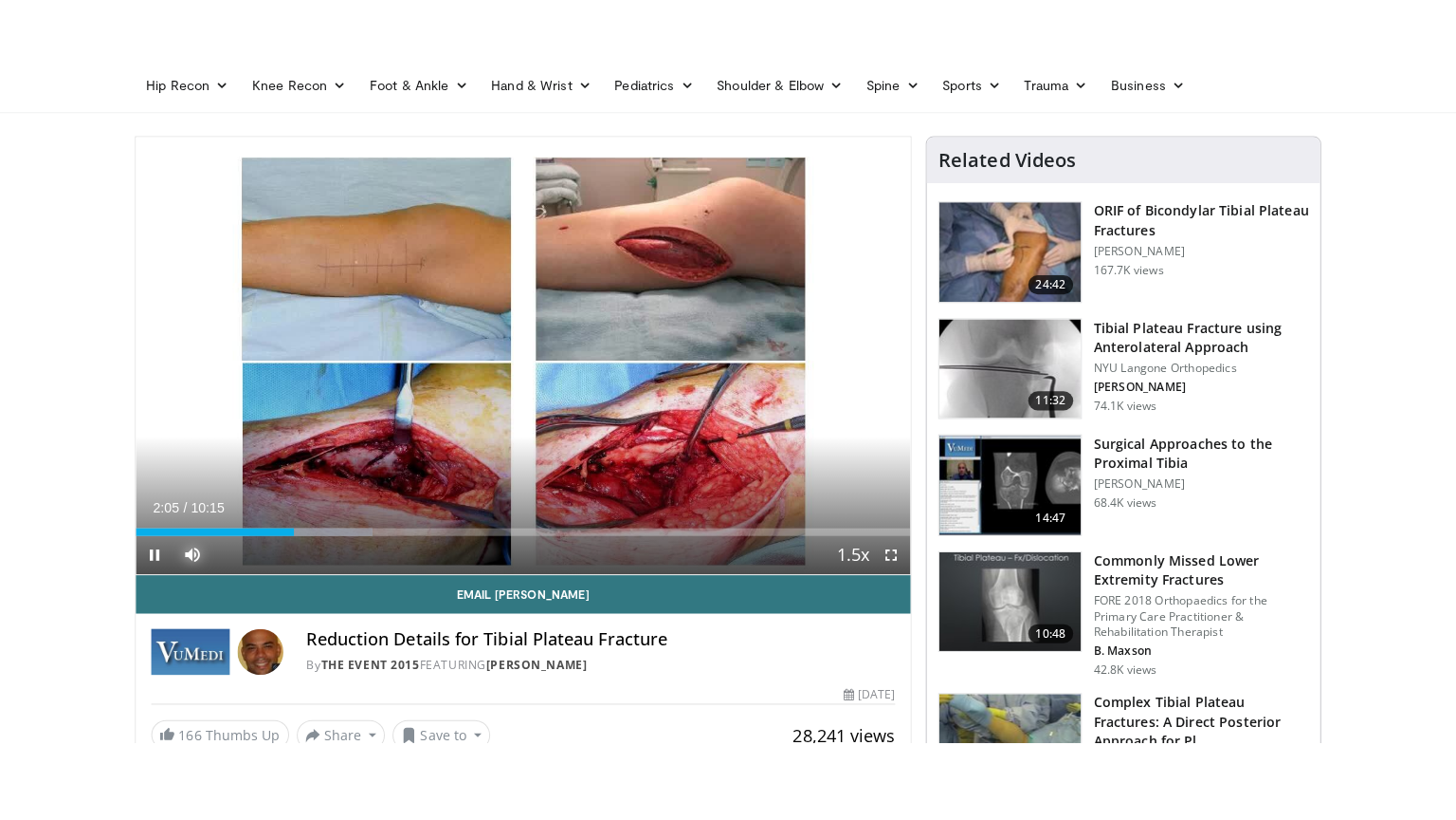
scroll to position [88, 0]
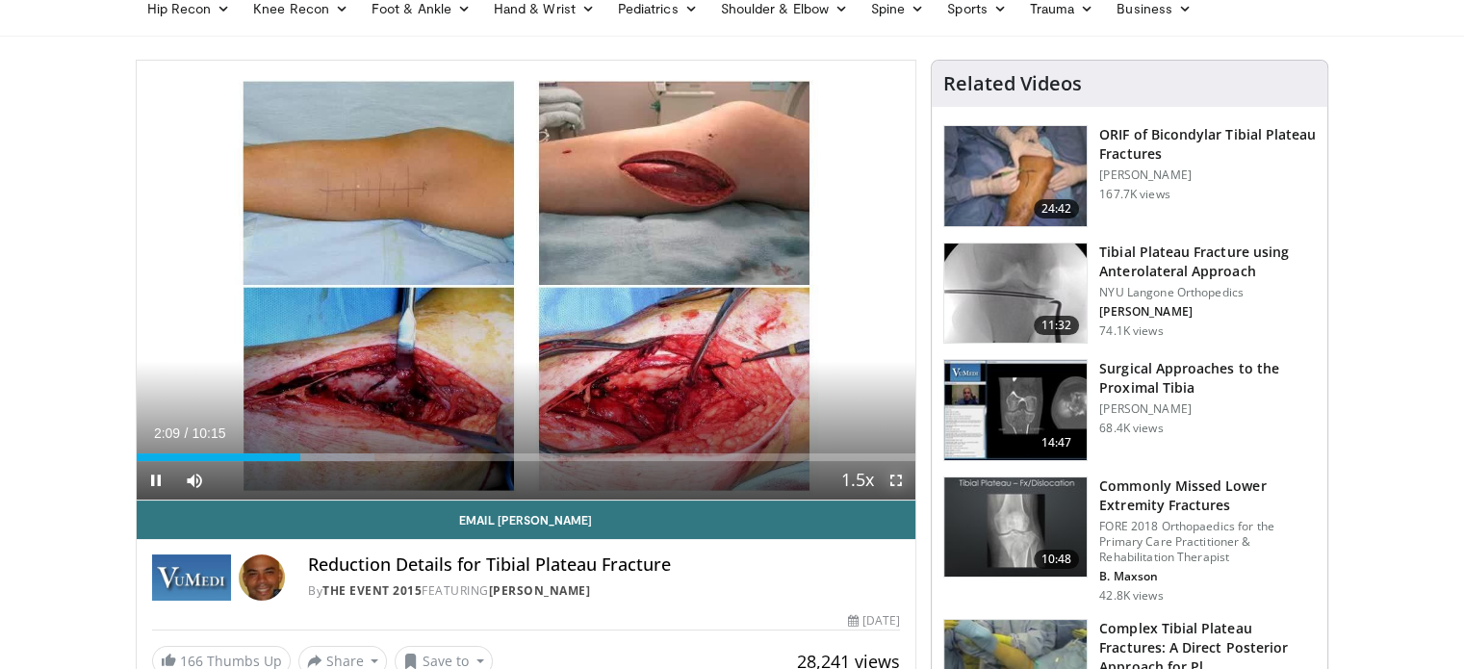
click at [900, 480] on span "Video Player" at bounding box center [896, 480] width 39 height 39
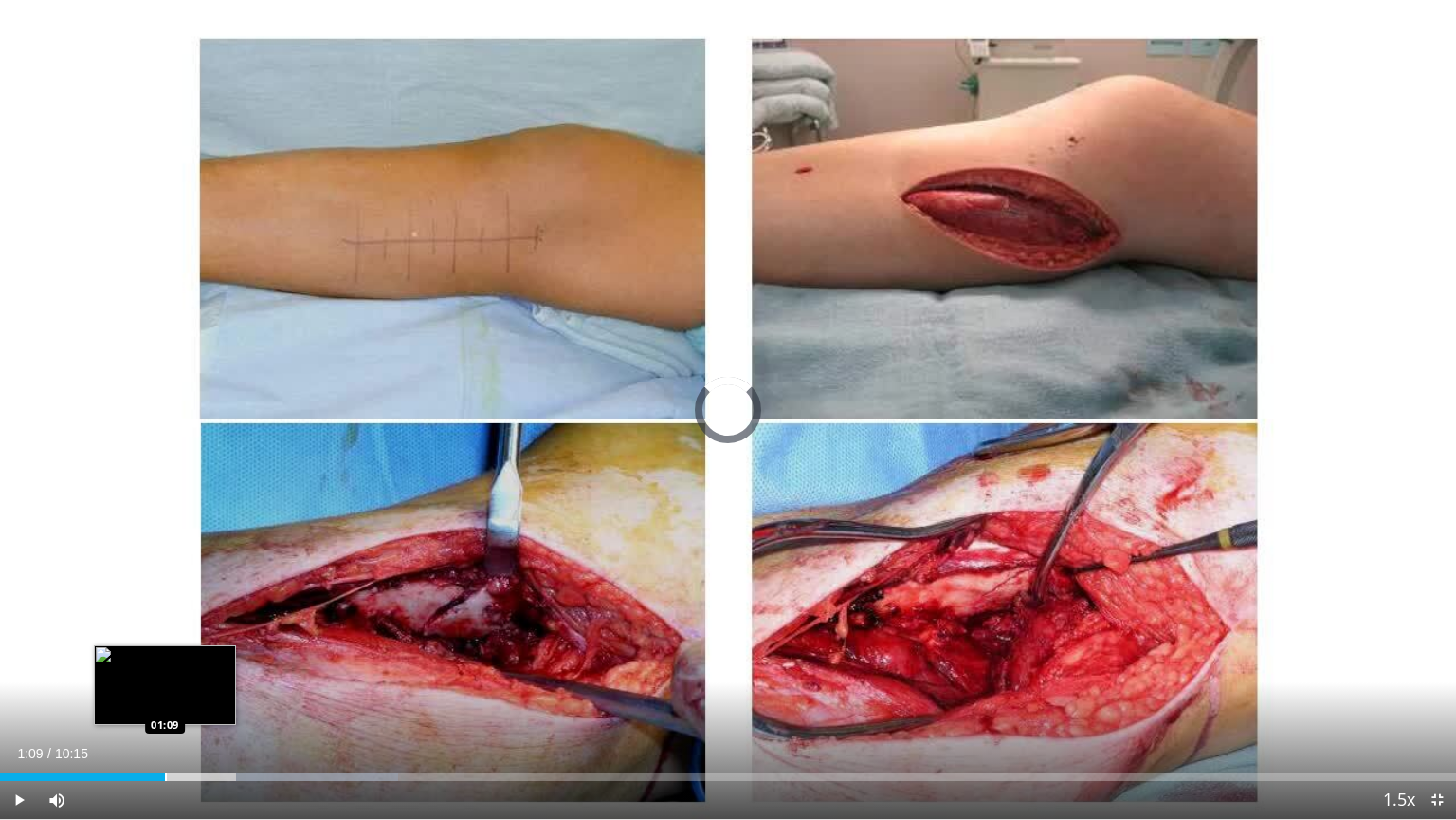
click at [165, 658] on div "Progress Bar" at bounding box center [165, 777] width 2 height 8
click at [146, 658] on div "Progress Bar" at bounding box center [147, 777] width 2 height 8
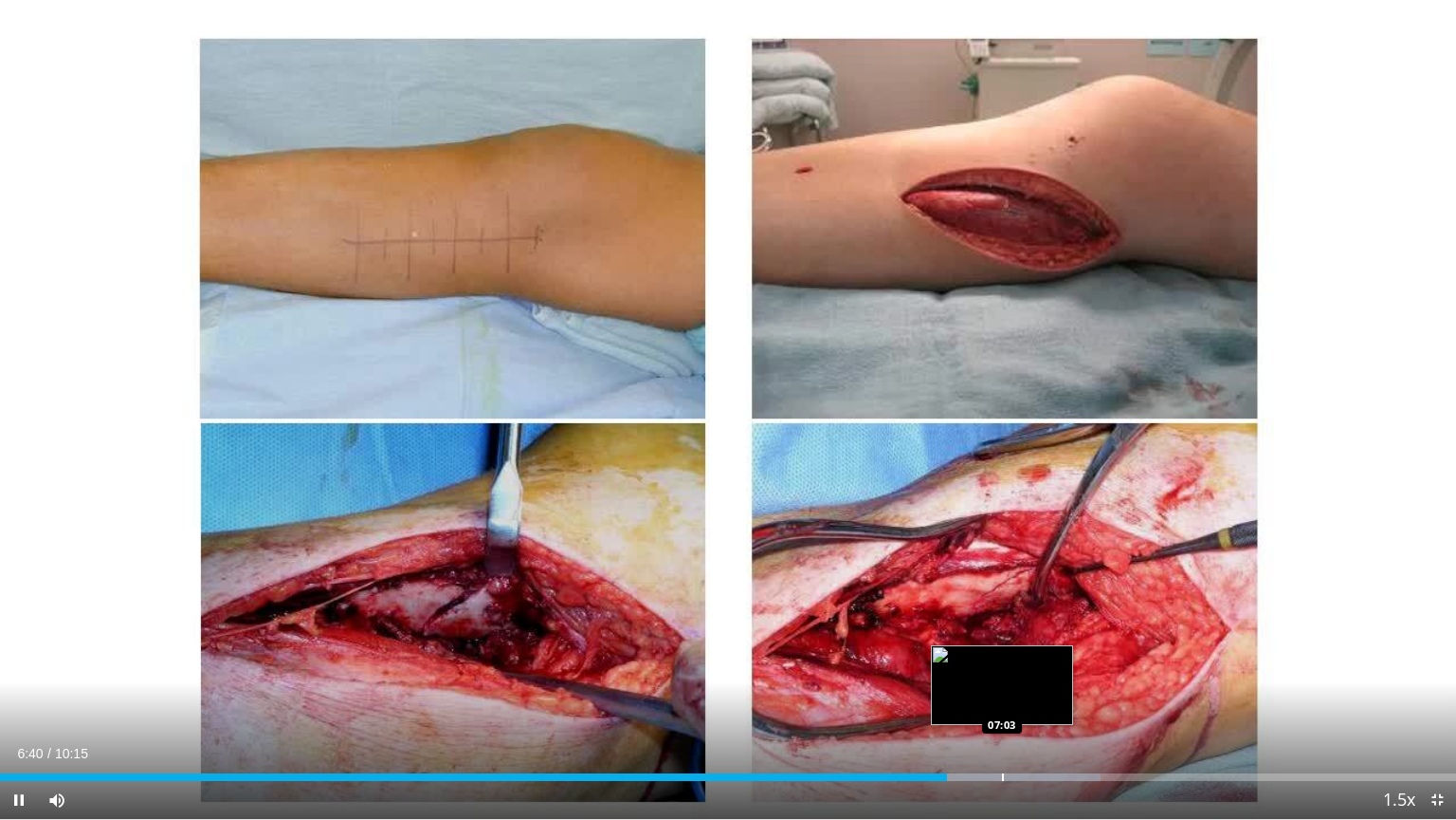
click at [1001, 658] on div "Loaded : 75.60% 06:40 07:03" at bounding box center [728, 772] width 1456 height 18
click at [973, 658] on div "Loaded : 79.48% 06:51 06:51" at bounding box center [728, 772] width 1456 height 18
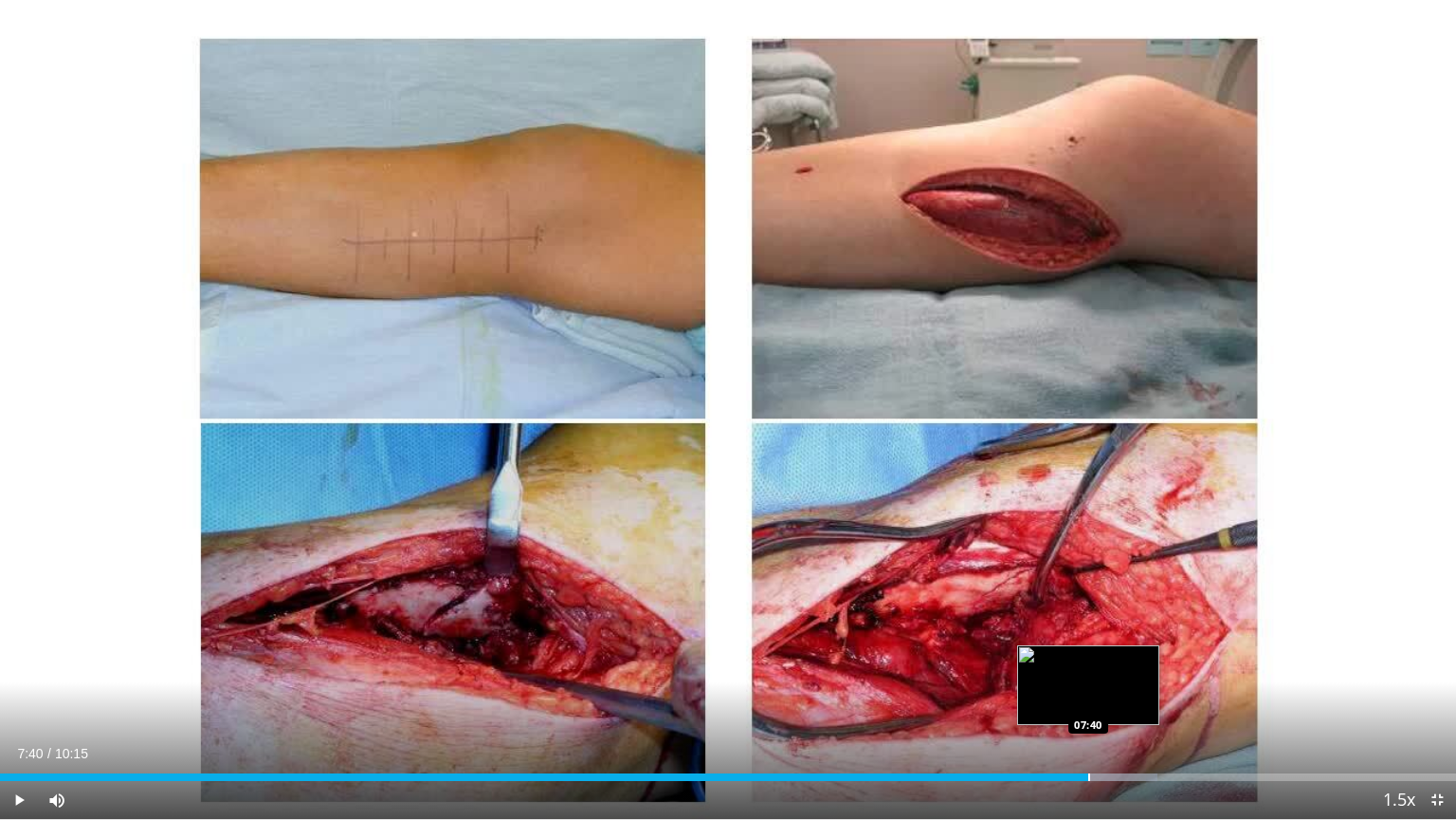
click at [1089, 658] on div "Loaded : 79.48% 06:54 07:40" at bounding box center [728, 772] width 1456 height 18
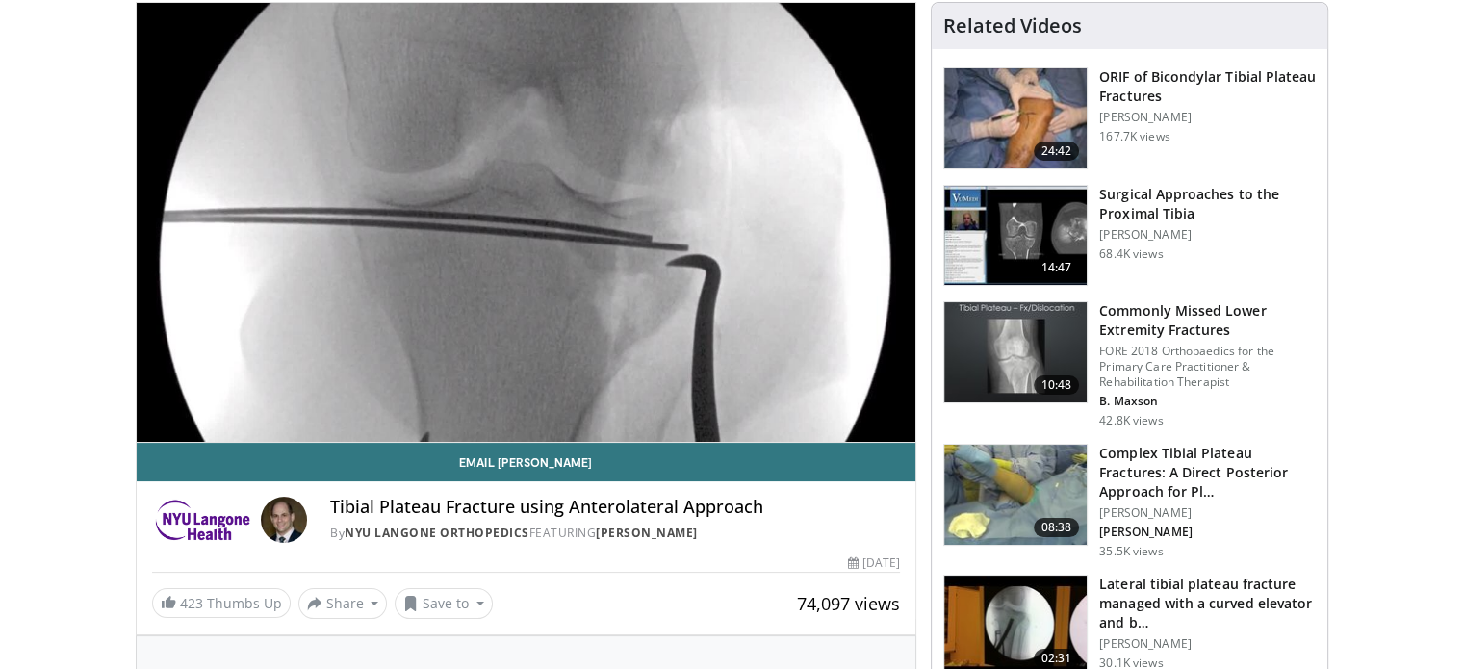
scroll to position [146, 0]
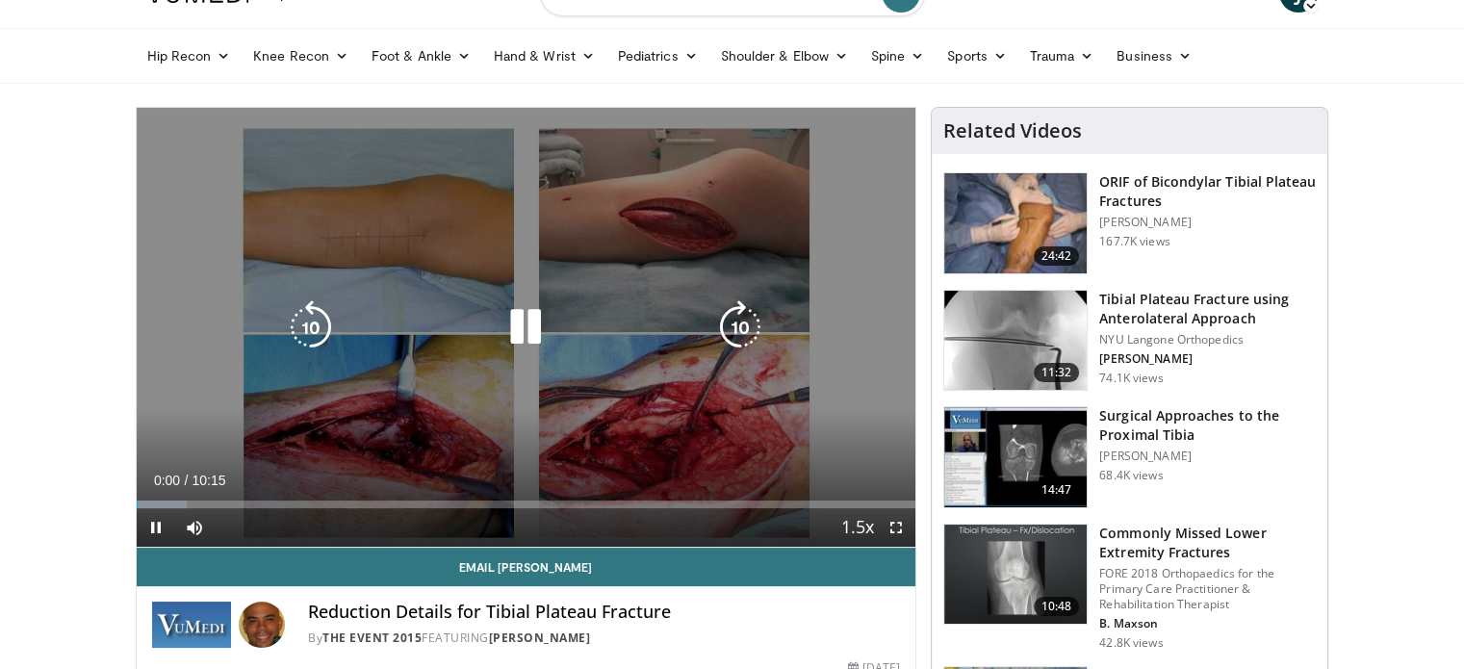
scroll to position [42, 0]
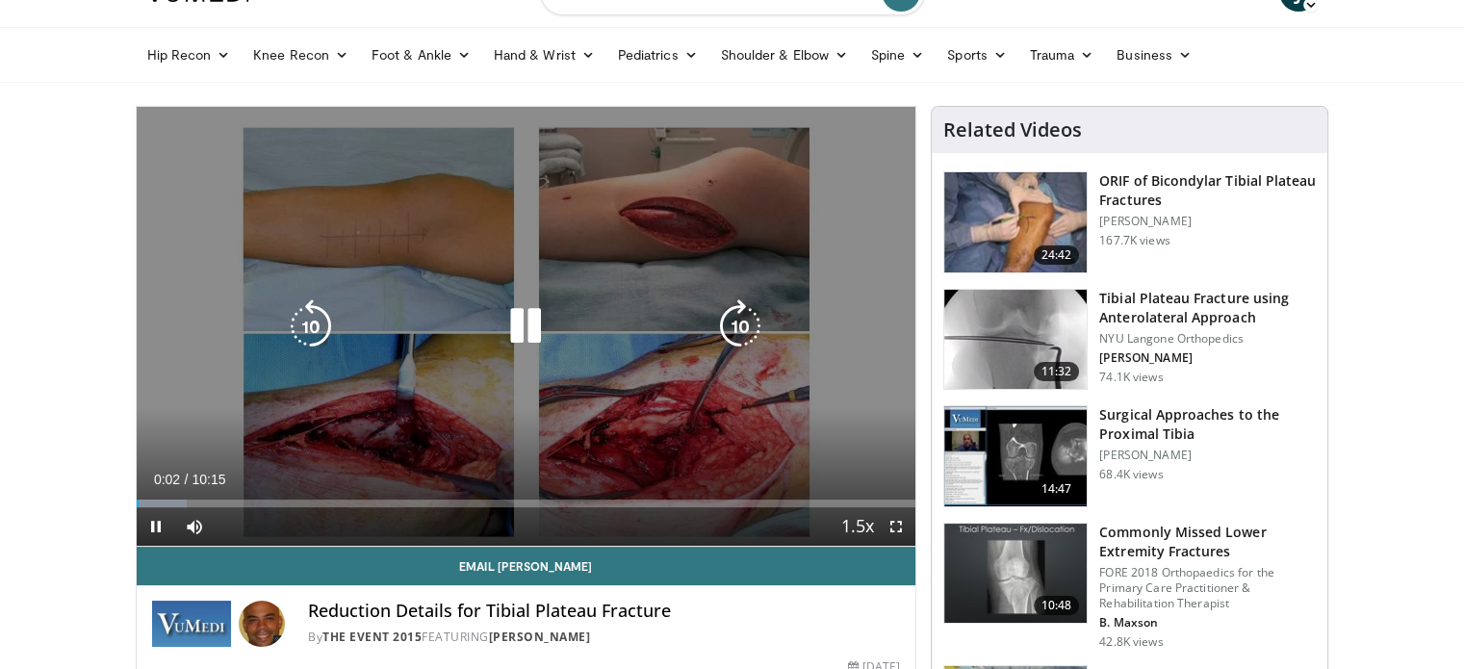
click at [525, 333] on icon "Video Player" at bounding box center [526, 326] width 54 height 54
